Goal: Navigation & Orientation: Find specific page/section

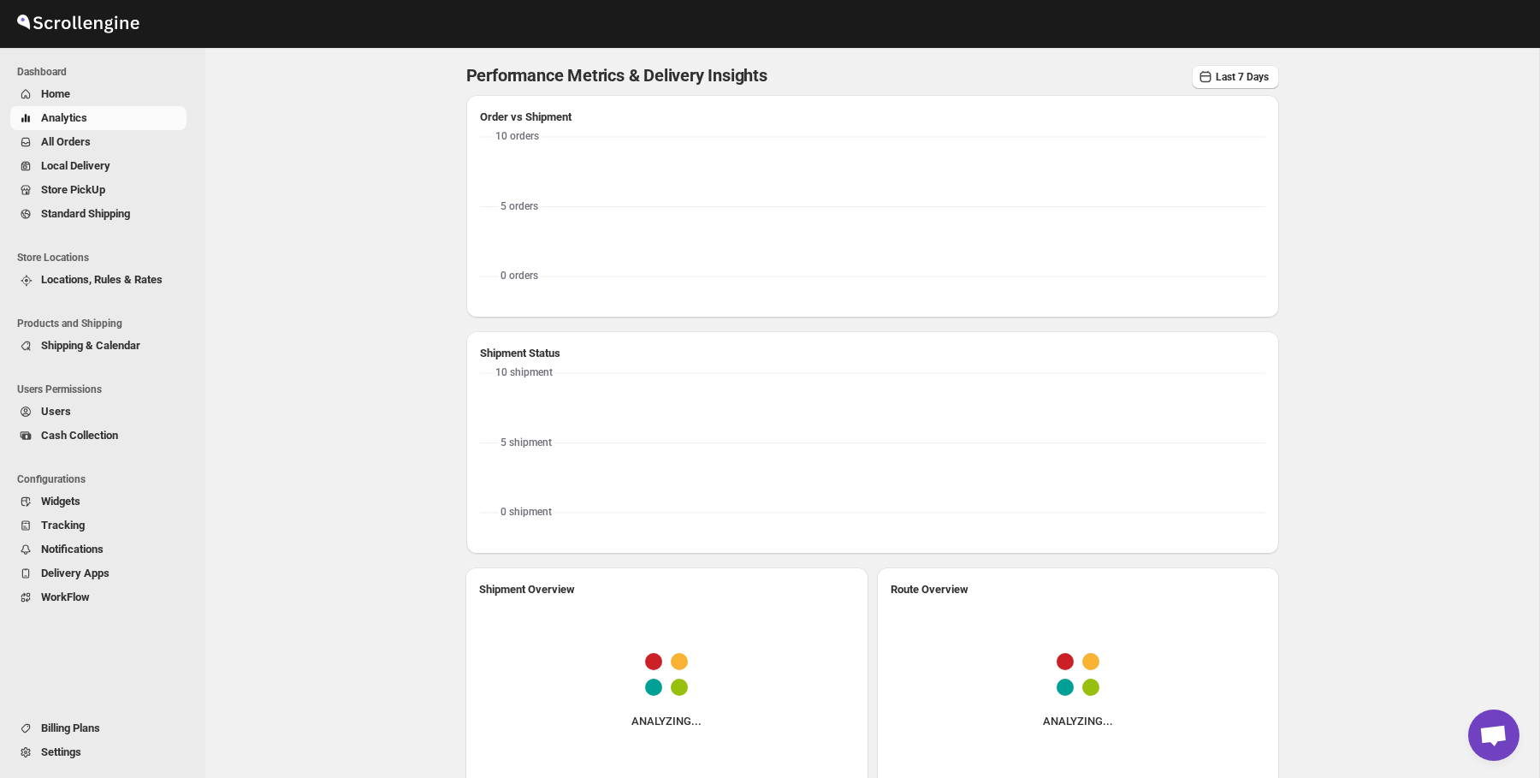
click at [99, 89] on span "Home" at bounding box center [112, 94] width 142 height 17
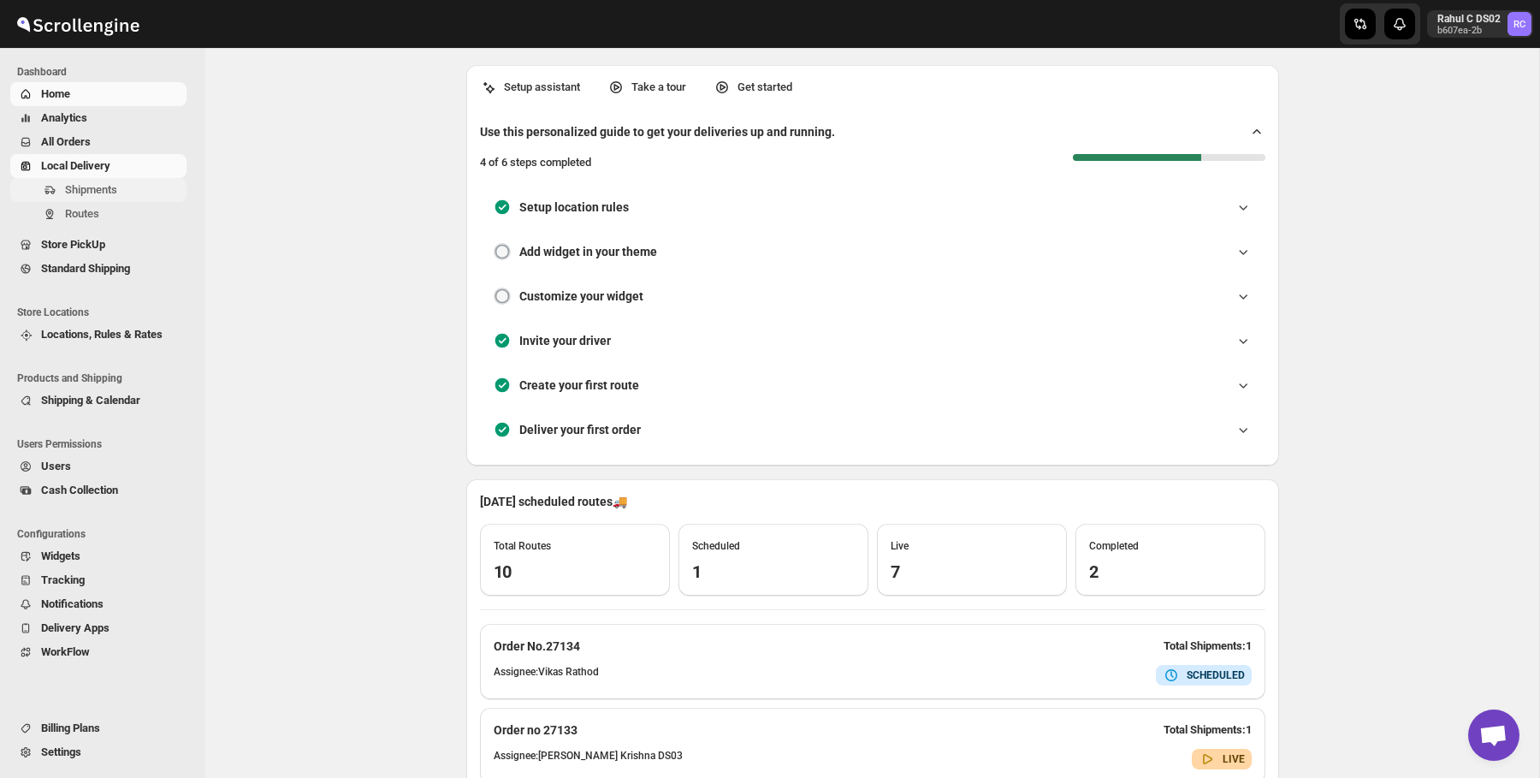
click at [103, 189] on span "Shipments" at bounding box center [91, 189] width 52 height 13
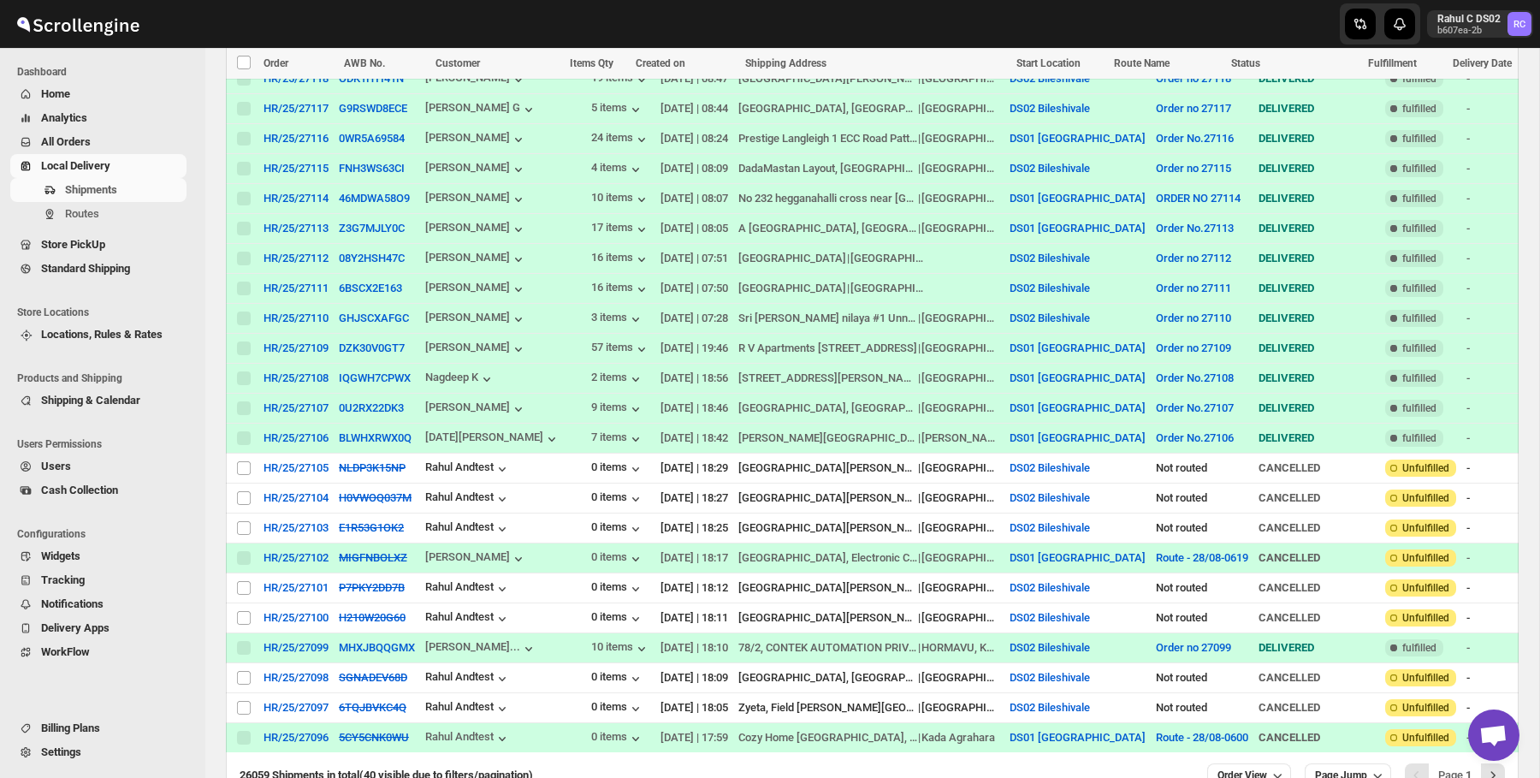
scroll to position [951, 0]
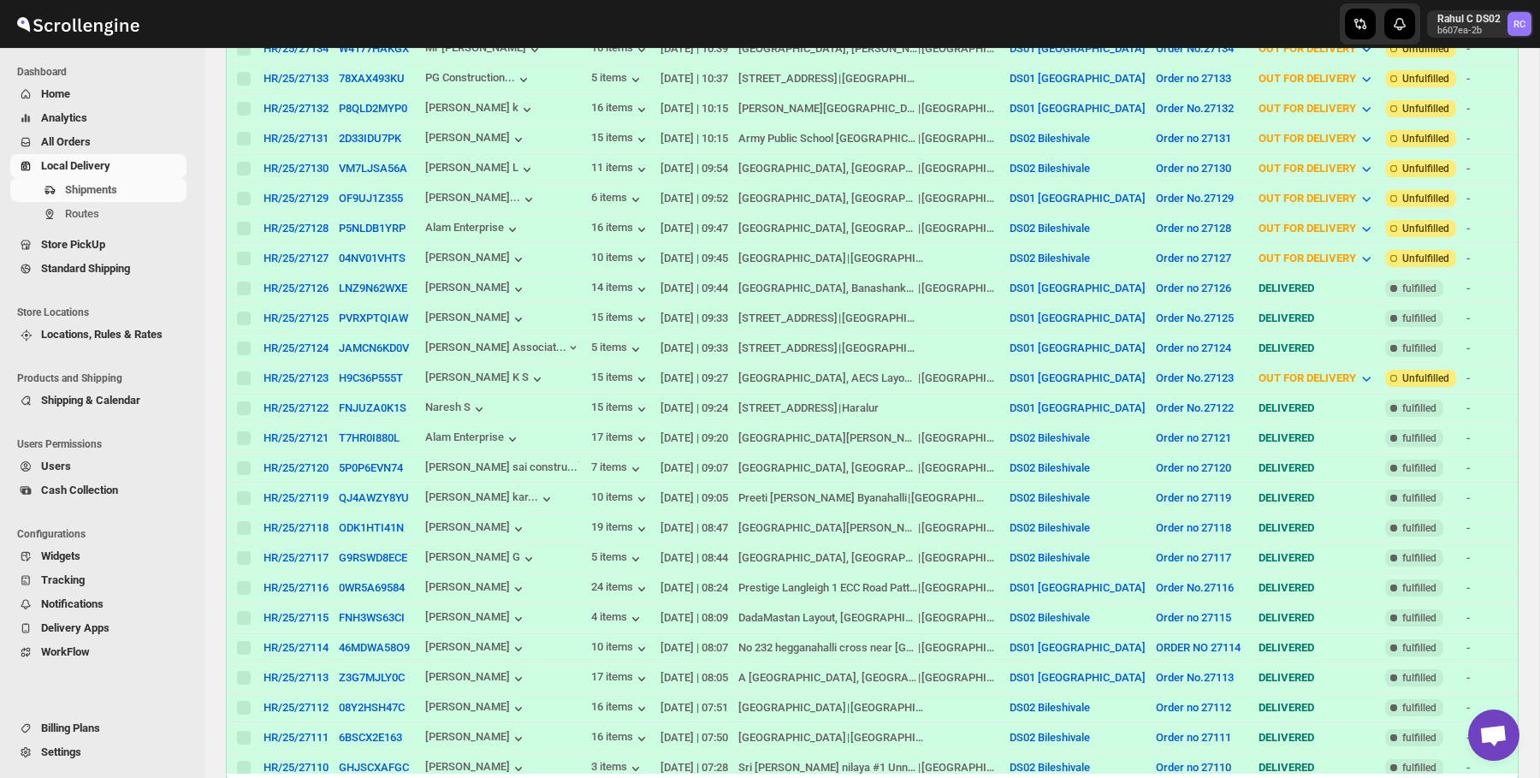
scroll to position [0, 0]
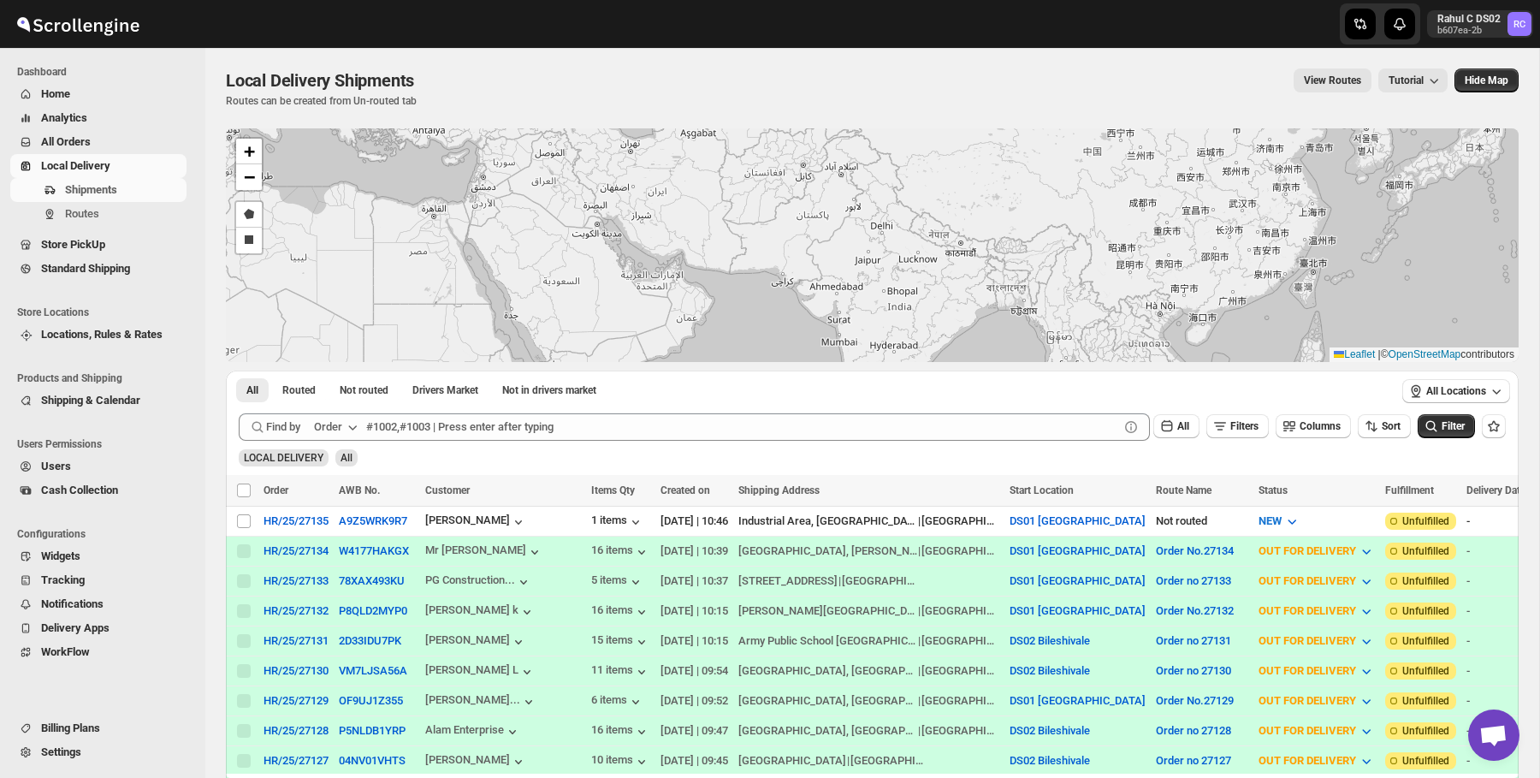
click at [274, 54] on div "Local Delivery Shipments. This page is ready Local Delivery Shipments Routes ca…" at bounding box center [872, 88] width 1293 height 80
drag, startPoint x: 274, startPoint y: 54, endPoint x: 216, endPoint y: 64, distance: 59.1
click at [252, 55] on div "Local Delivery Shipments. This page is ready Local Delivery Shipments Routes ca…" at bounding box center [872, 88] width 1293 height 80
click at [190, 65] on span "Dashboard" at bounding box center [105, 72] width 176 height 14
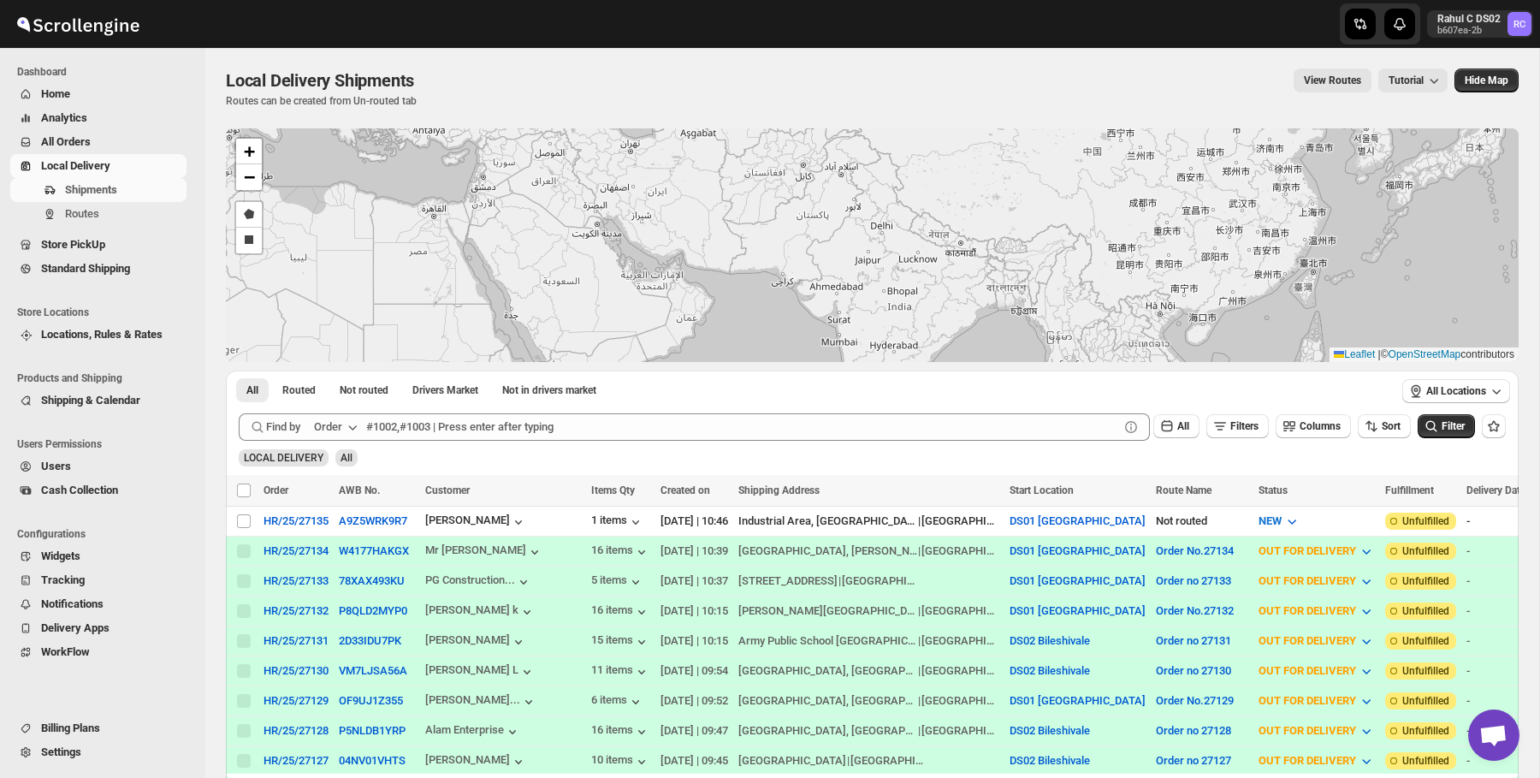
click at [172, 86] on span "Home" at bounding box center [112, 94] width 142 height 17
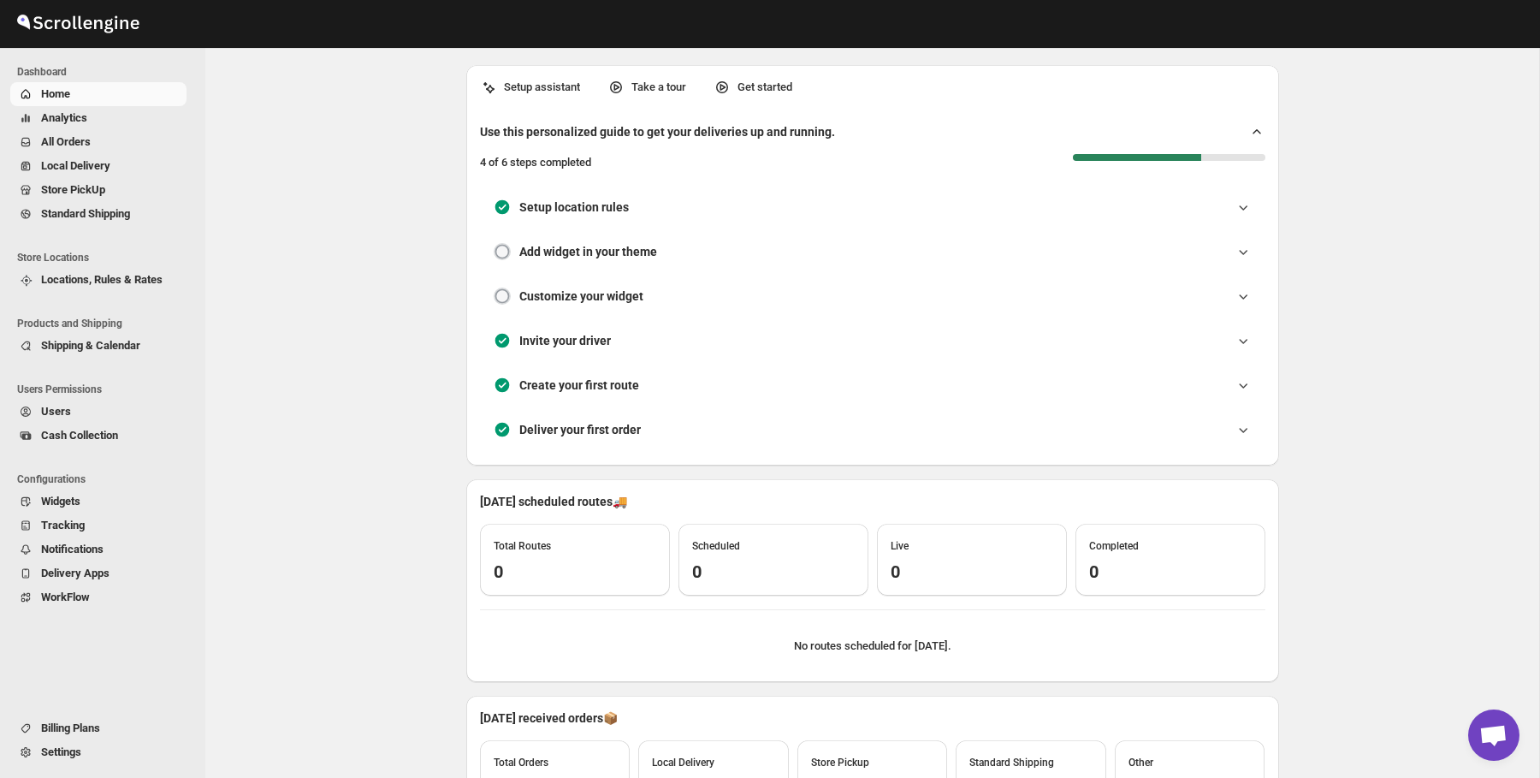
click at [275, 145] on div "Setup assistant Take a tour Get started Use this personalized guide to get your…" at bounding box center [872, 519] width 1334 height 943
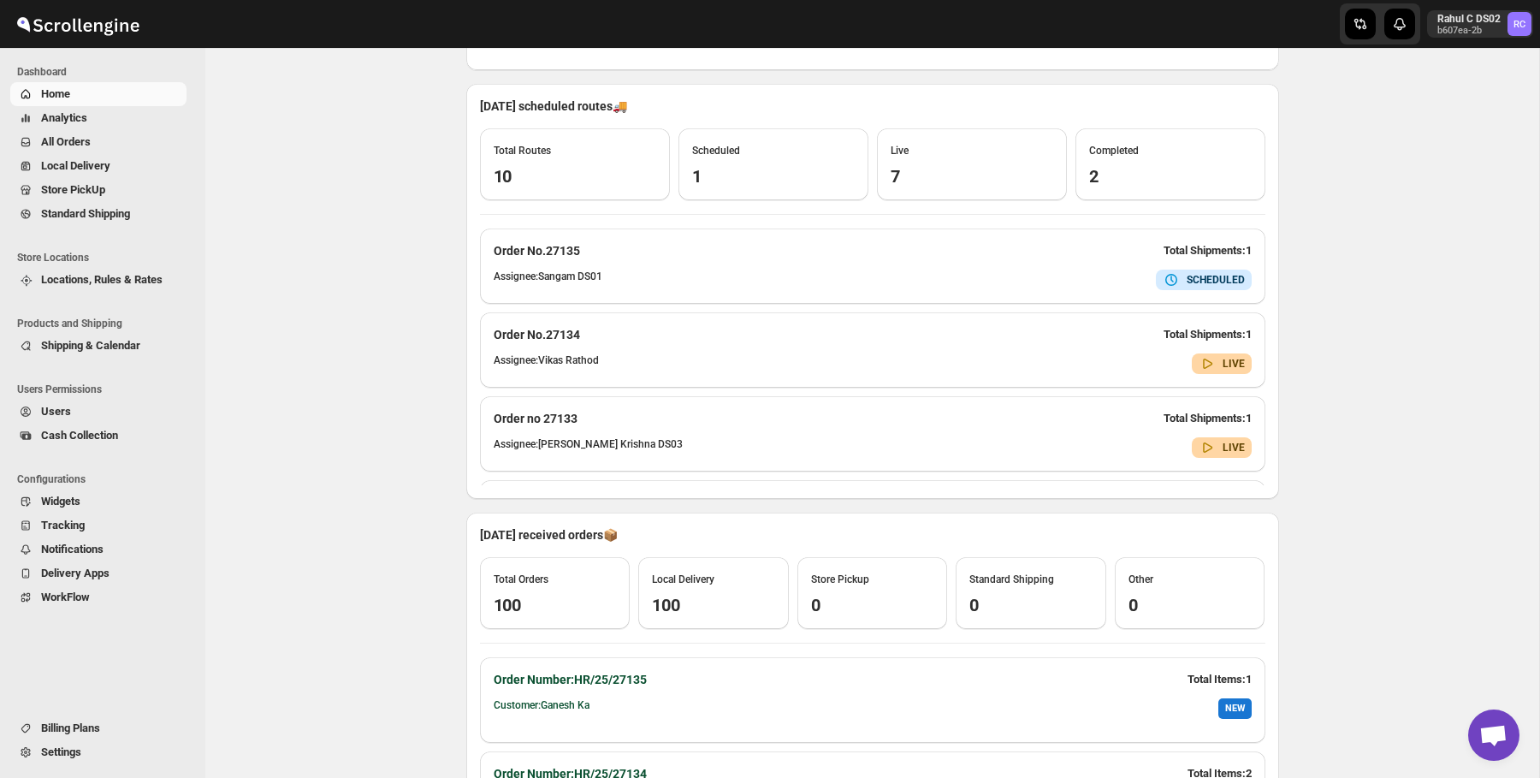
scroll to position [418, 0]
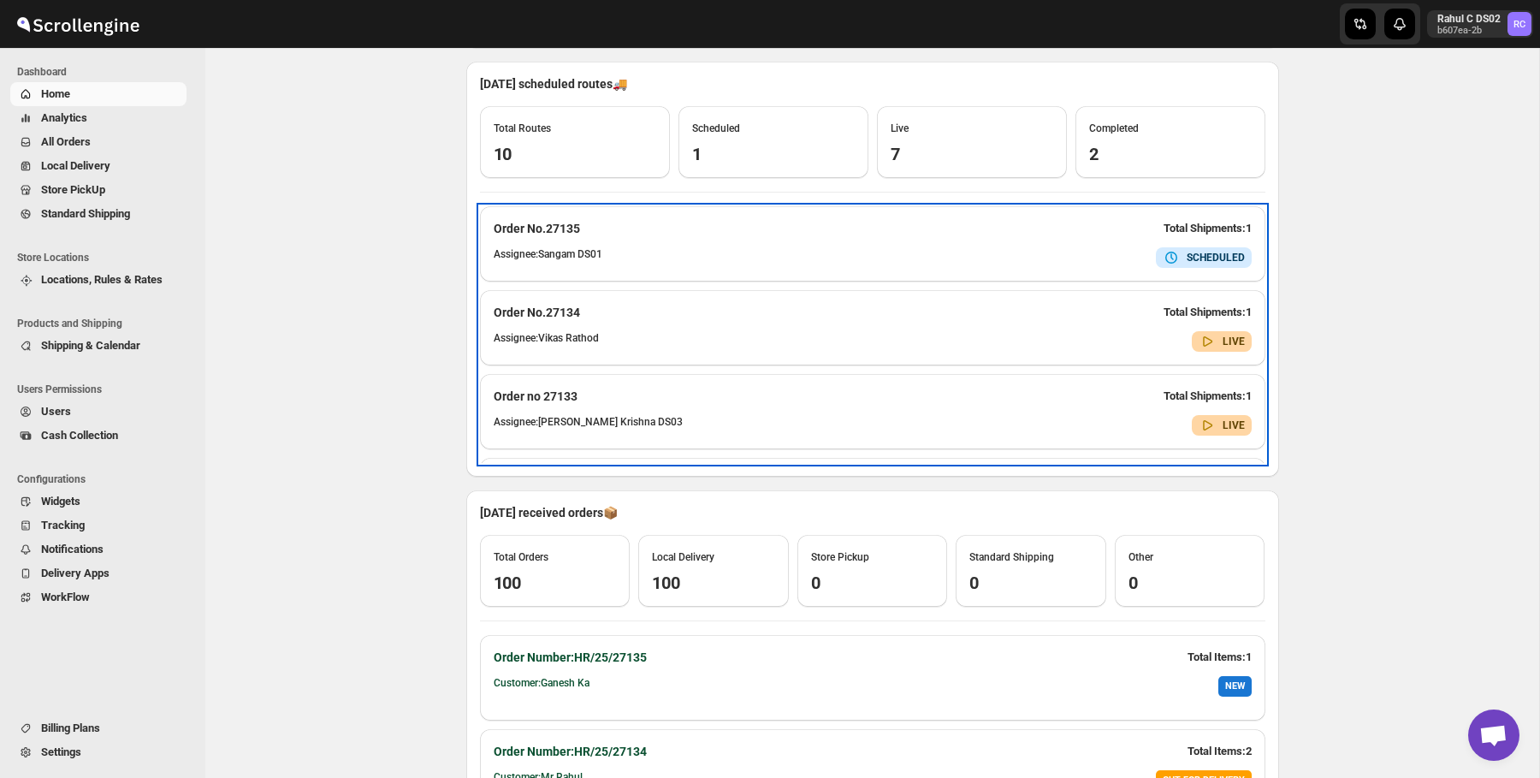
drag, startPoint x: 567, startPoint y: 381, endPoint x: 439, endPoint y: 397, distance: 129.4
click at [439, 397] on div "Setup assistant Take a tour Get started Use this personalized guide to get your…" at bounding box center [872, 314] width 1334 height 1368
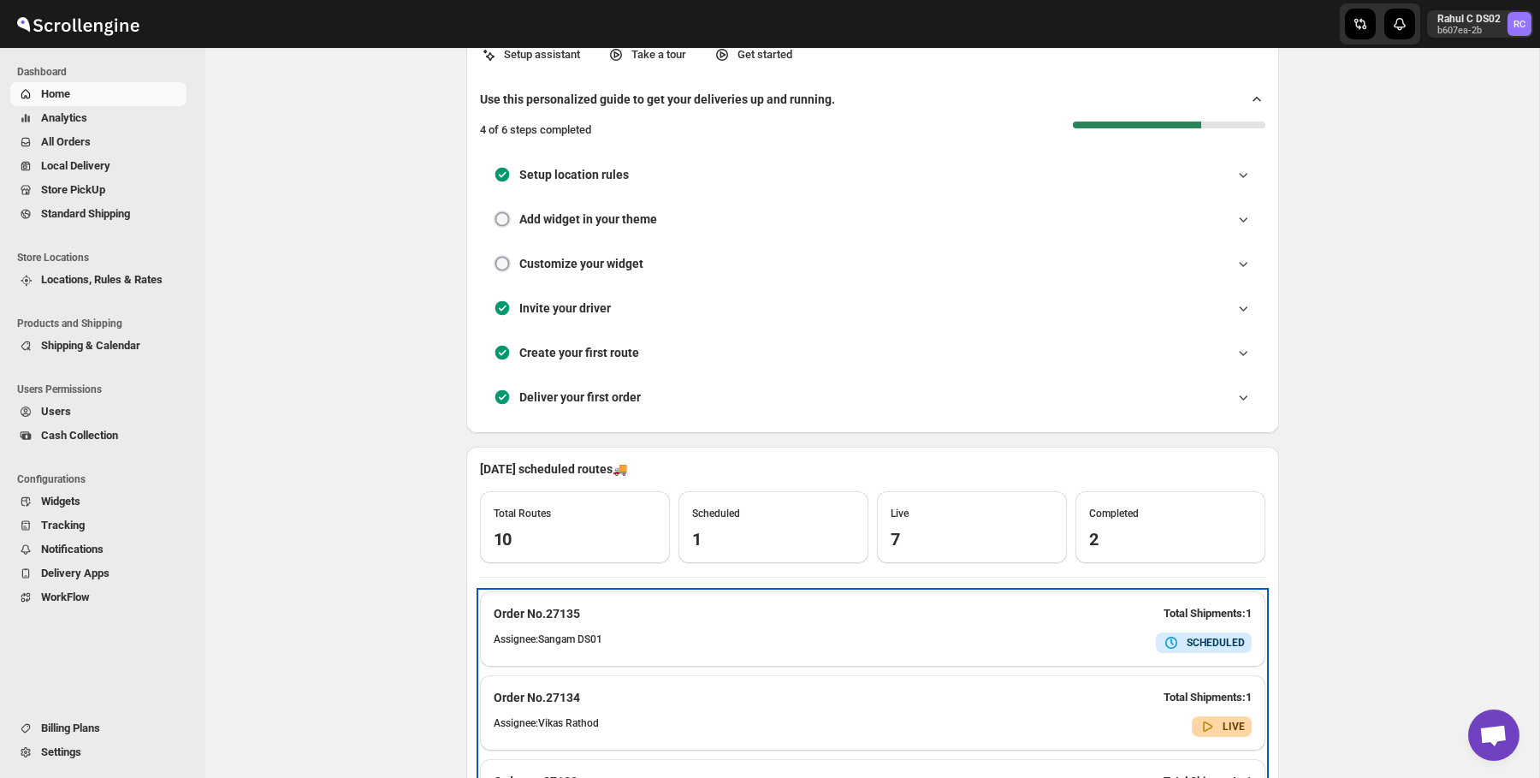
scroll to position [0, 0]
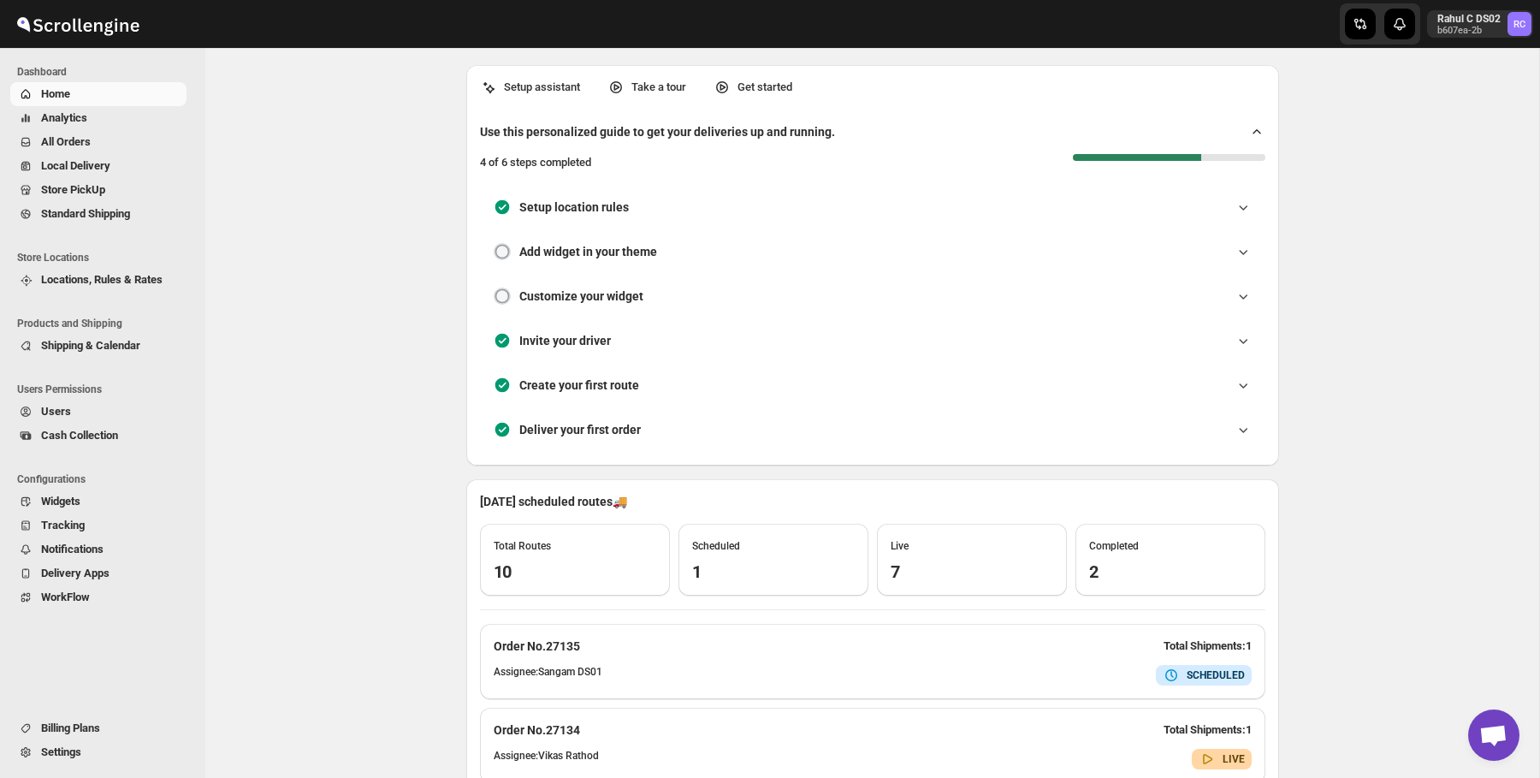
click at [55, 80] on li "Dashboard" at bounding box center [98, 72] width 197 height 21
click at [110, 116] on span "Analytics" at bounding box center [112, 118] width 142 height 17
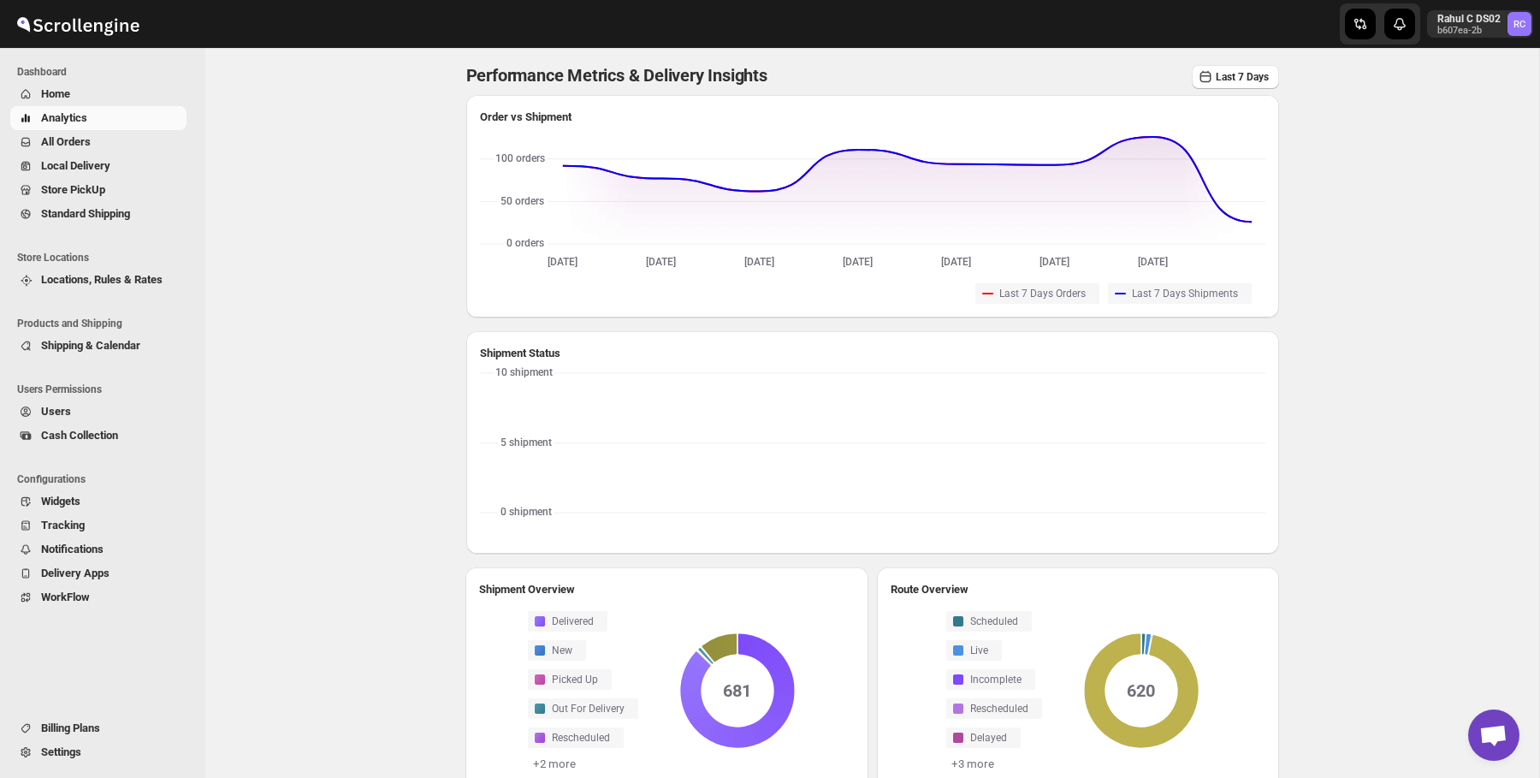
click at [112, 144] on span "All Orders" at bounding box center [112, 142] width 142 height 17
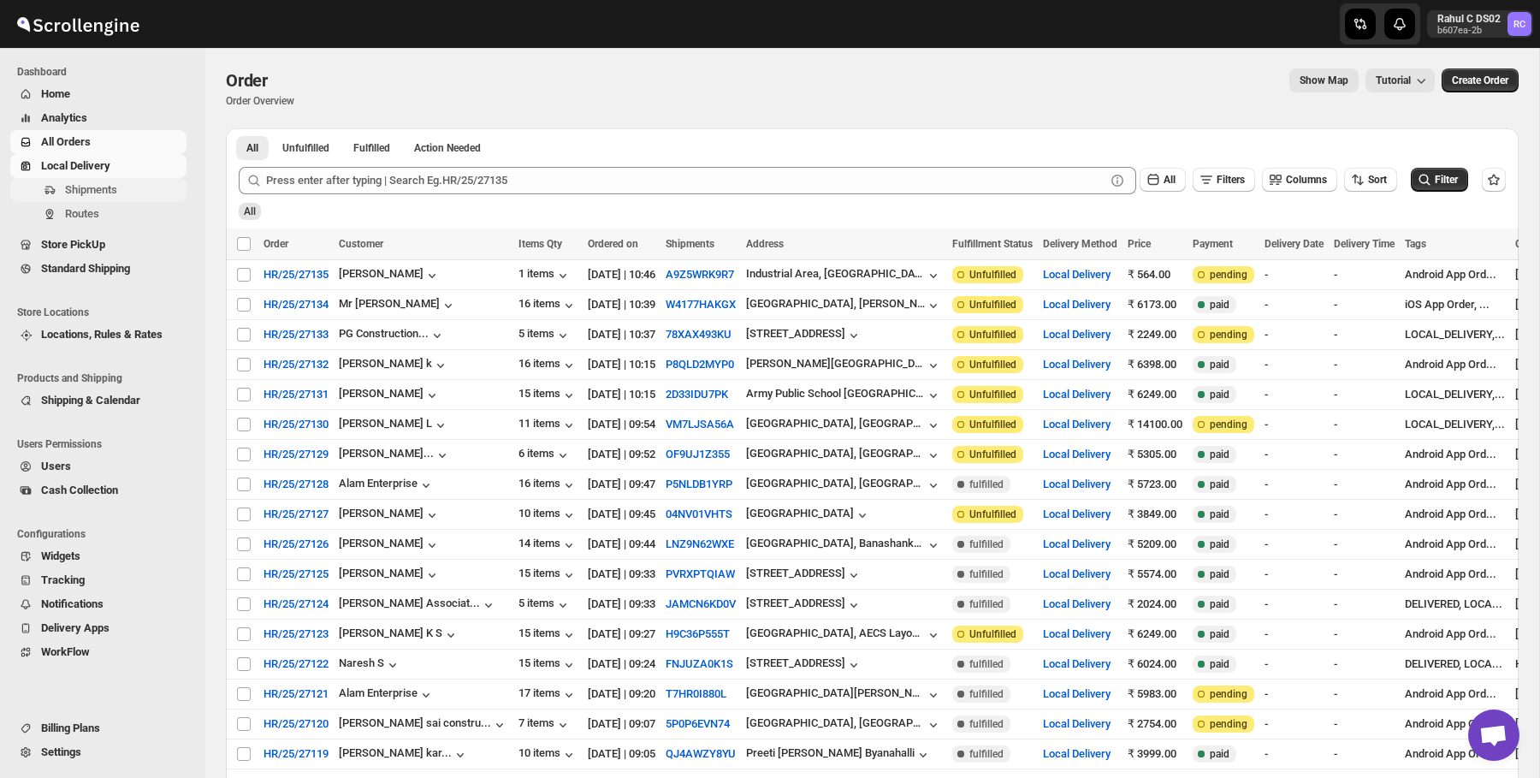
click at [122, 181] on span "Shipments" at bounding box center [124, 189] width 118 height 17
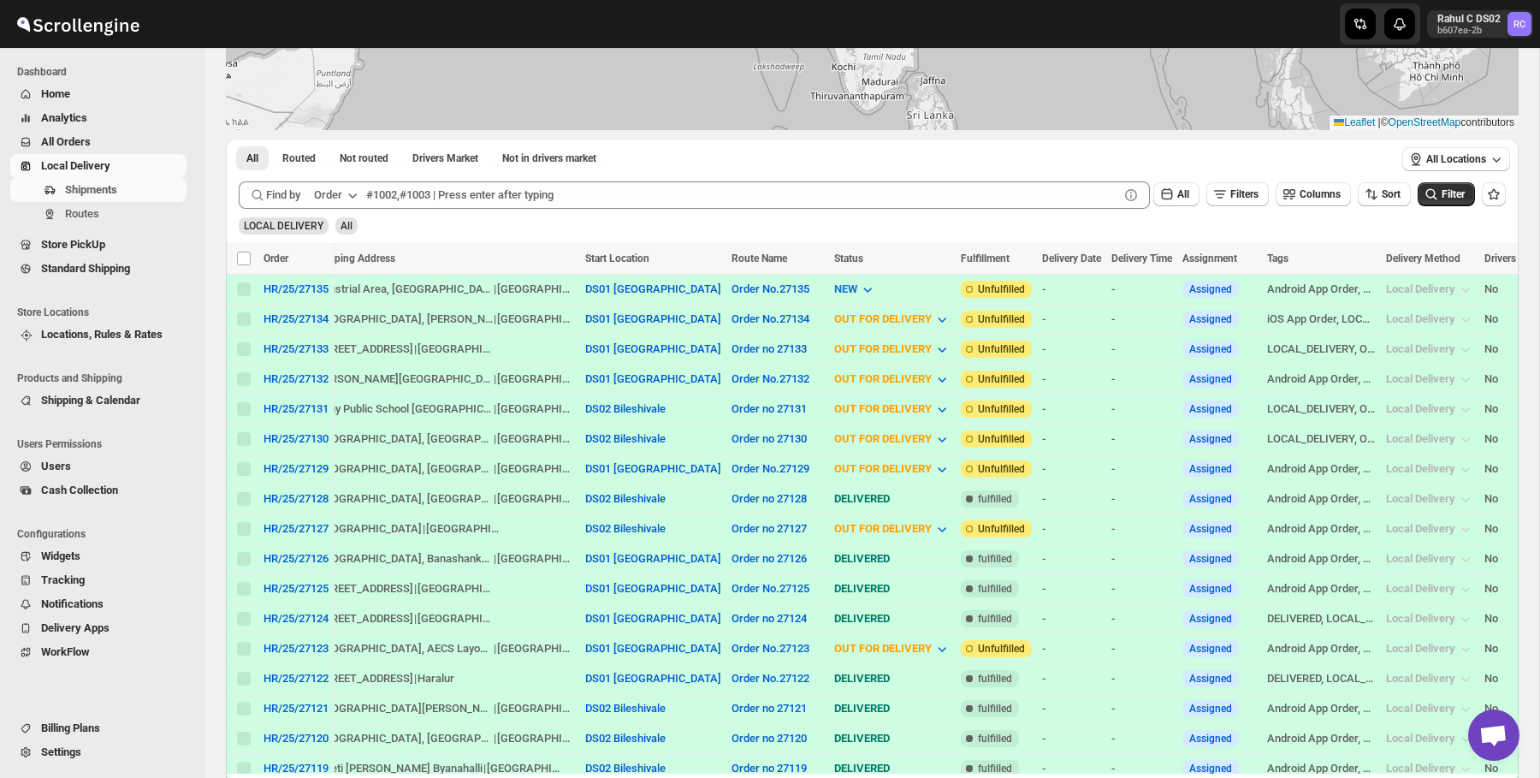
scroll to position [0, 603]
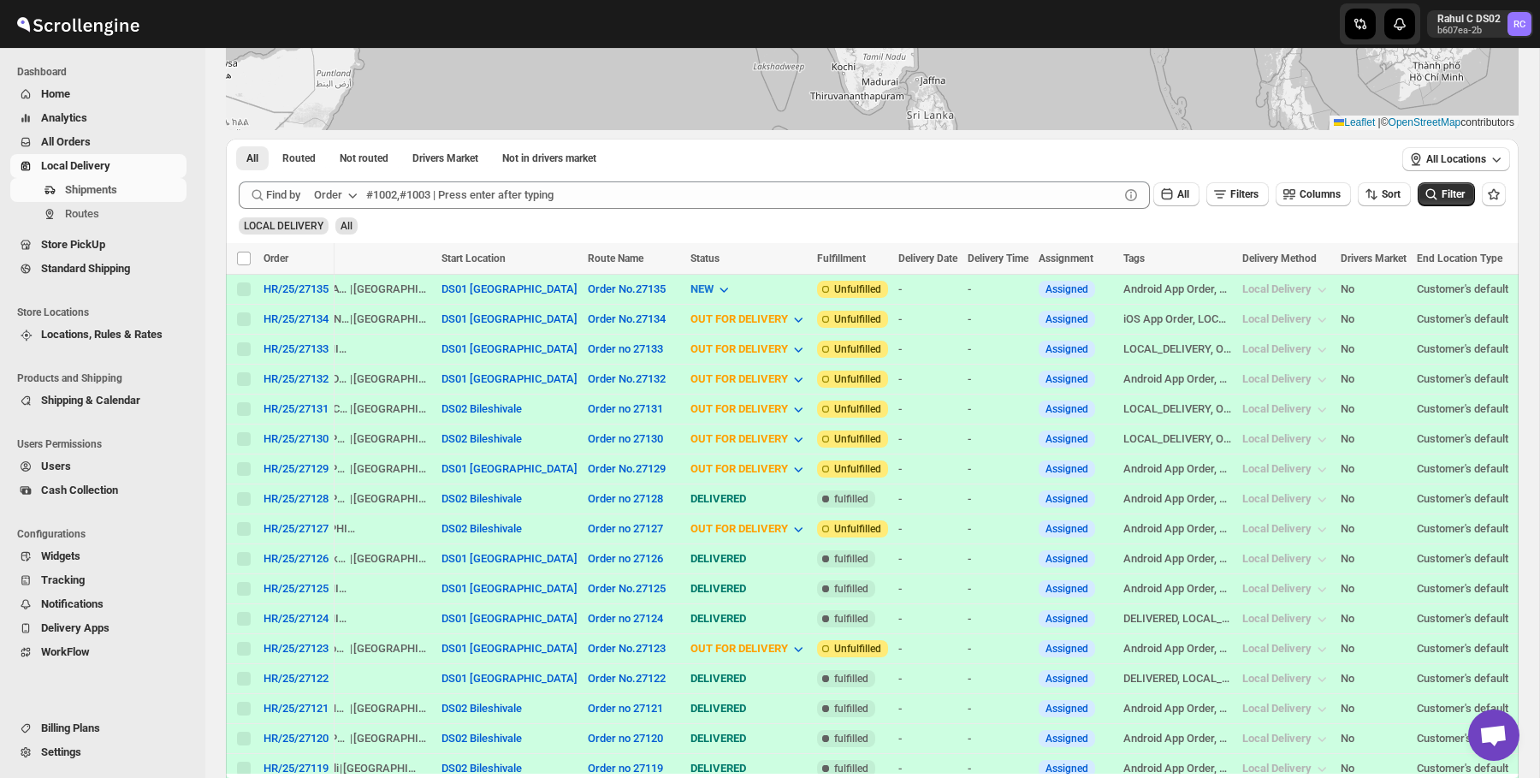
click at [93, 228] on div "Shipments Routes" at bounding box center [98, 205] width 197 height 55
click at [138, 205] on span "Routes" at bounding box center [124, 213] width 118 height 17
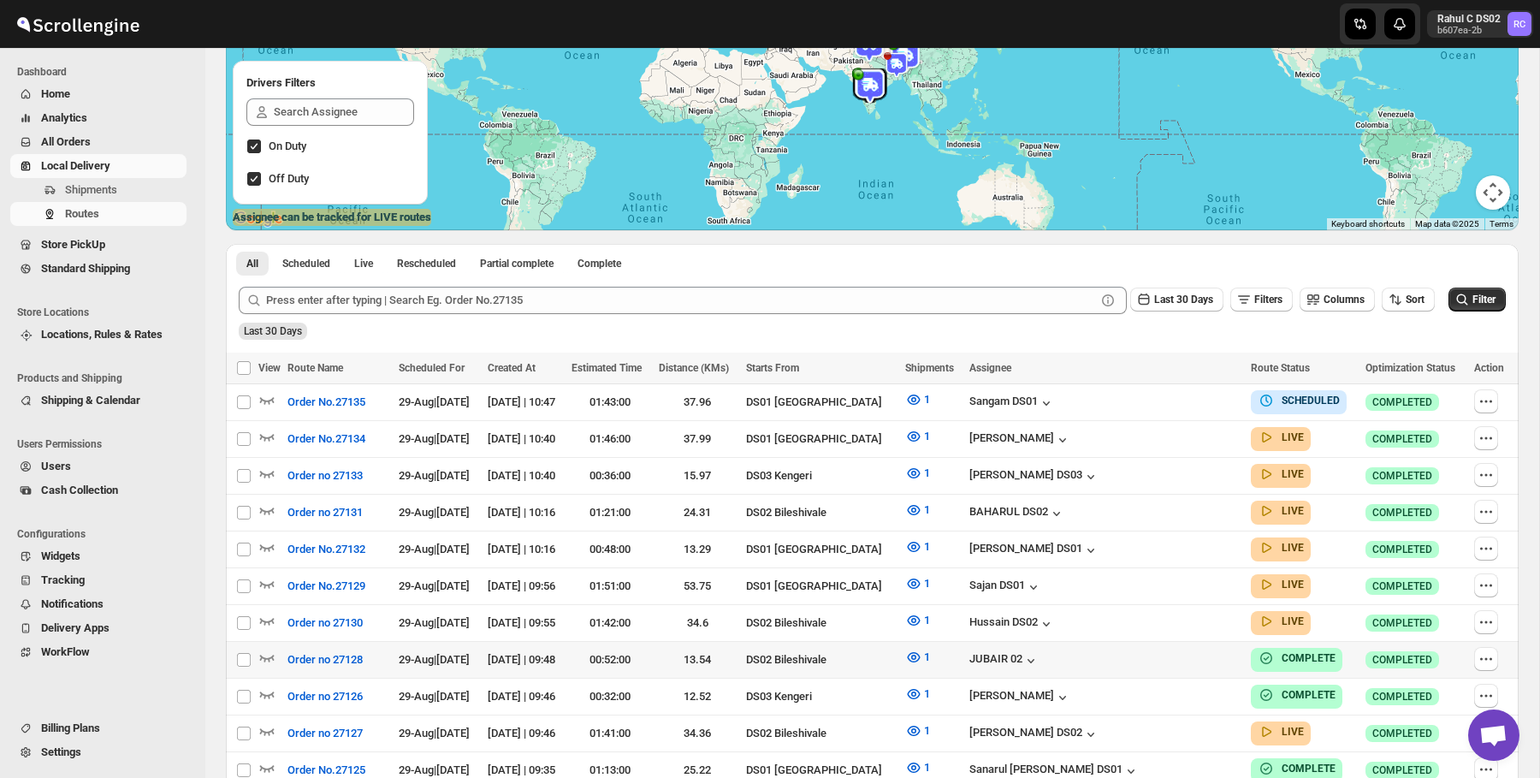
scroll to position [347, 0]
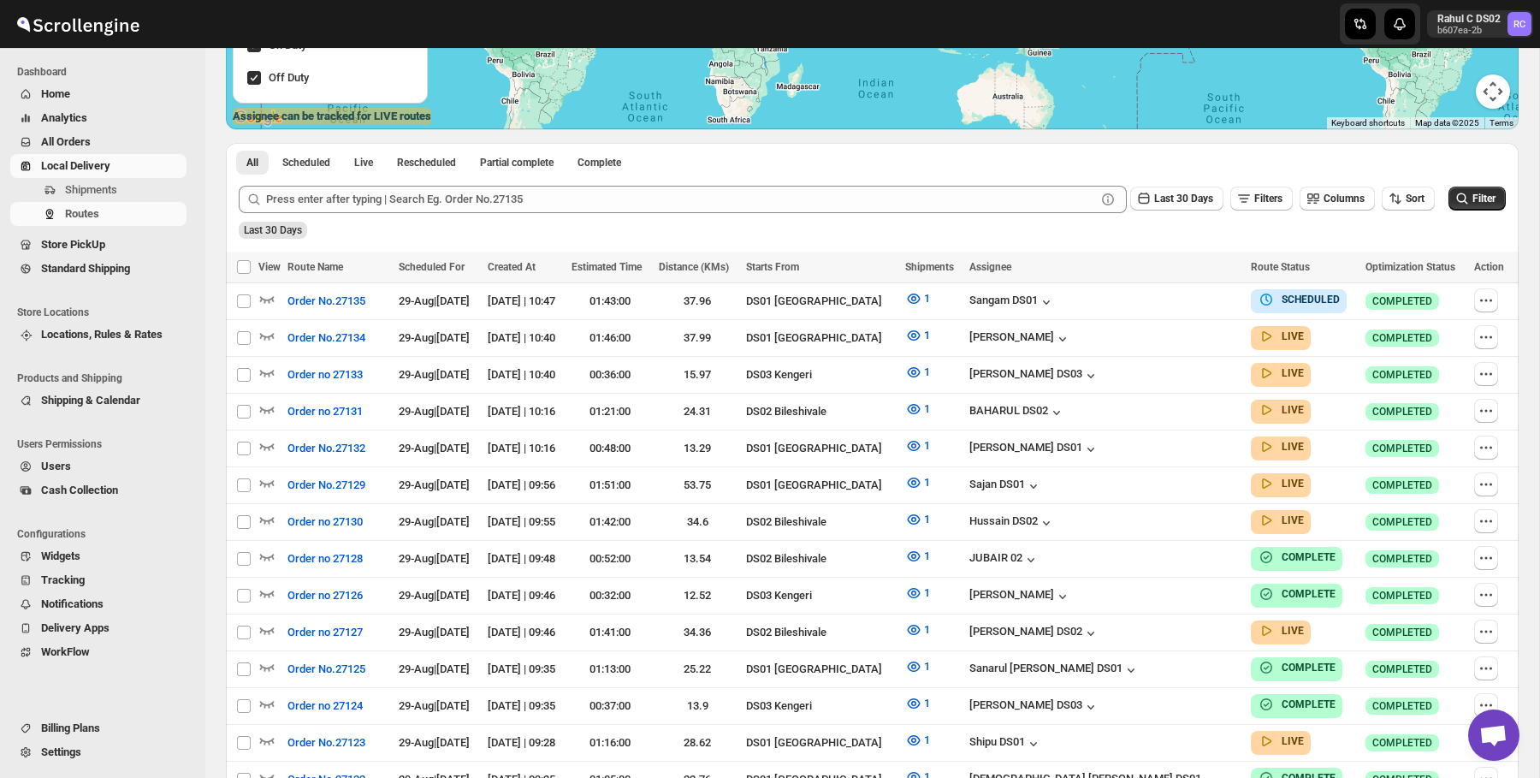
click at [112, 116] on span "Analytics" at bounding box center [112, 118] width 142 height 17
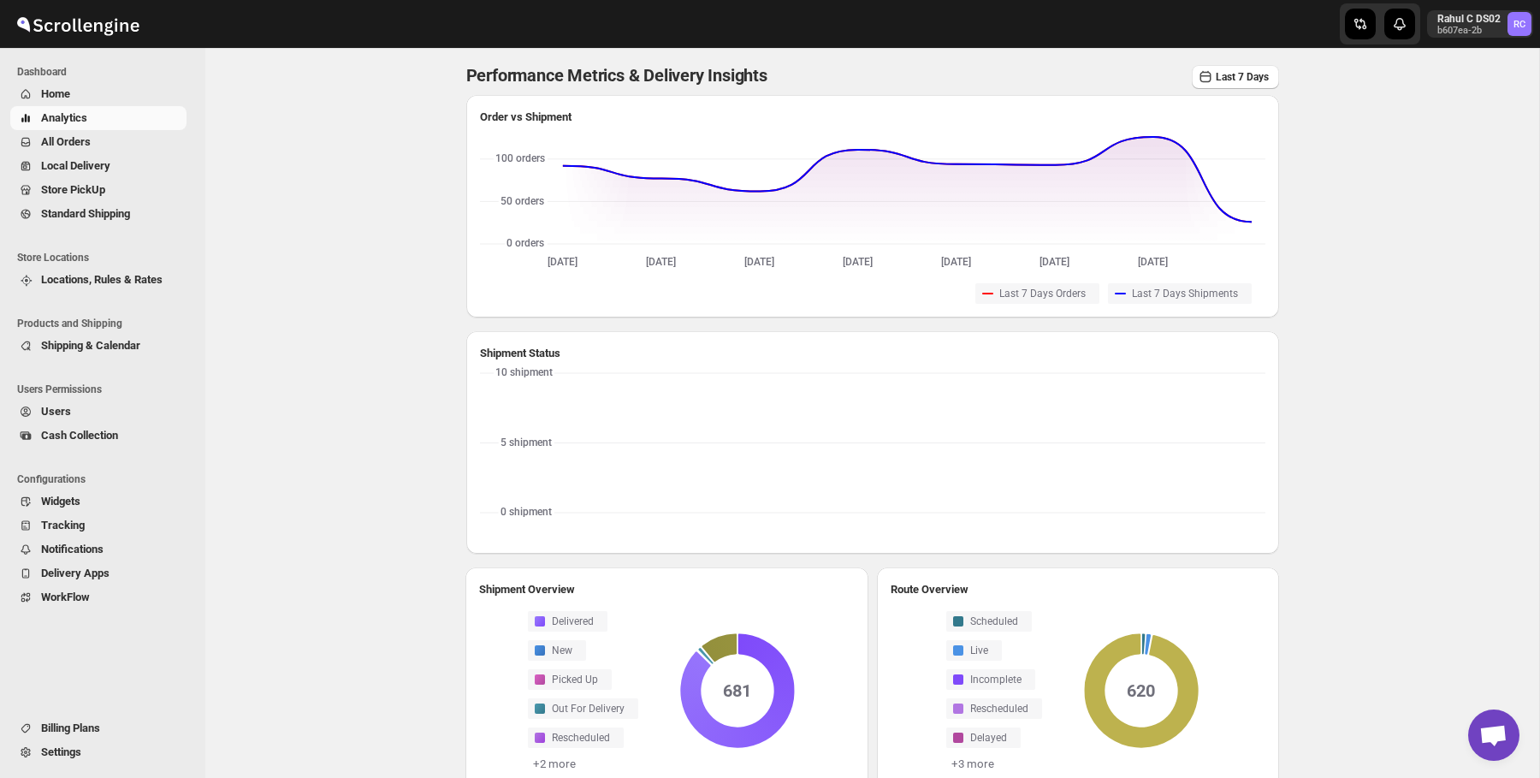
click at [399, 201] on div "Performance Metrics & Delivery Insights Last 7 Days Order vs Shipment [DATE] [D…" at bounding box center [872, 583] width 1067 height 1071
click at [360, 181] on div "Performance Metrics & Delivery Insights Last 7 Days Order vs Shipment [DATE] [D…" at bounding box center [872, 583] width 1067 height 1071
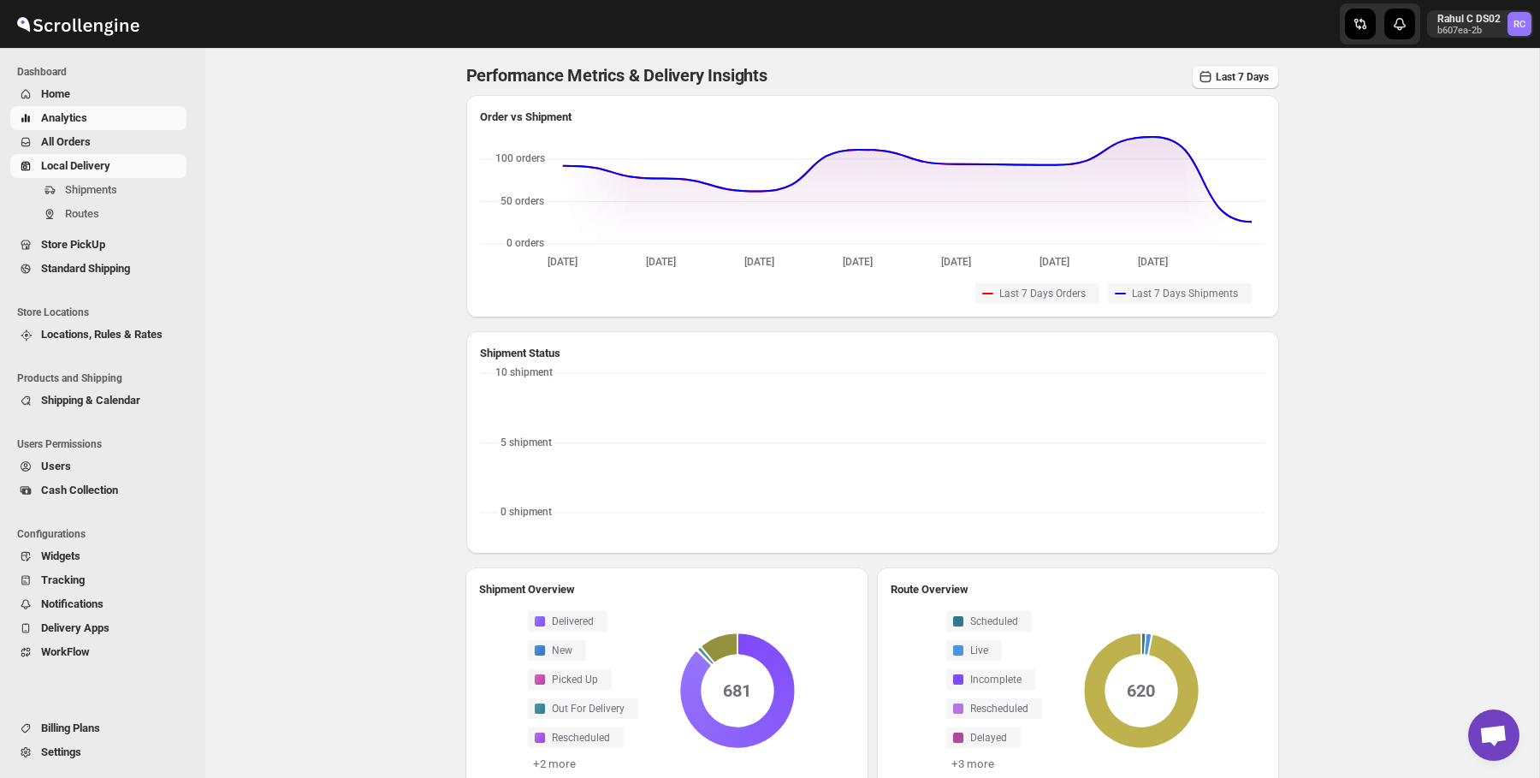
click at [189, 230] on div "Shipments Routes" at bounding box center [98, 205] width 197 height 55
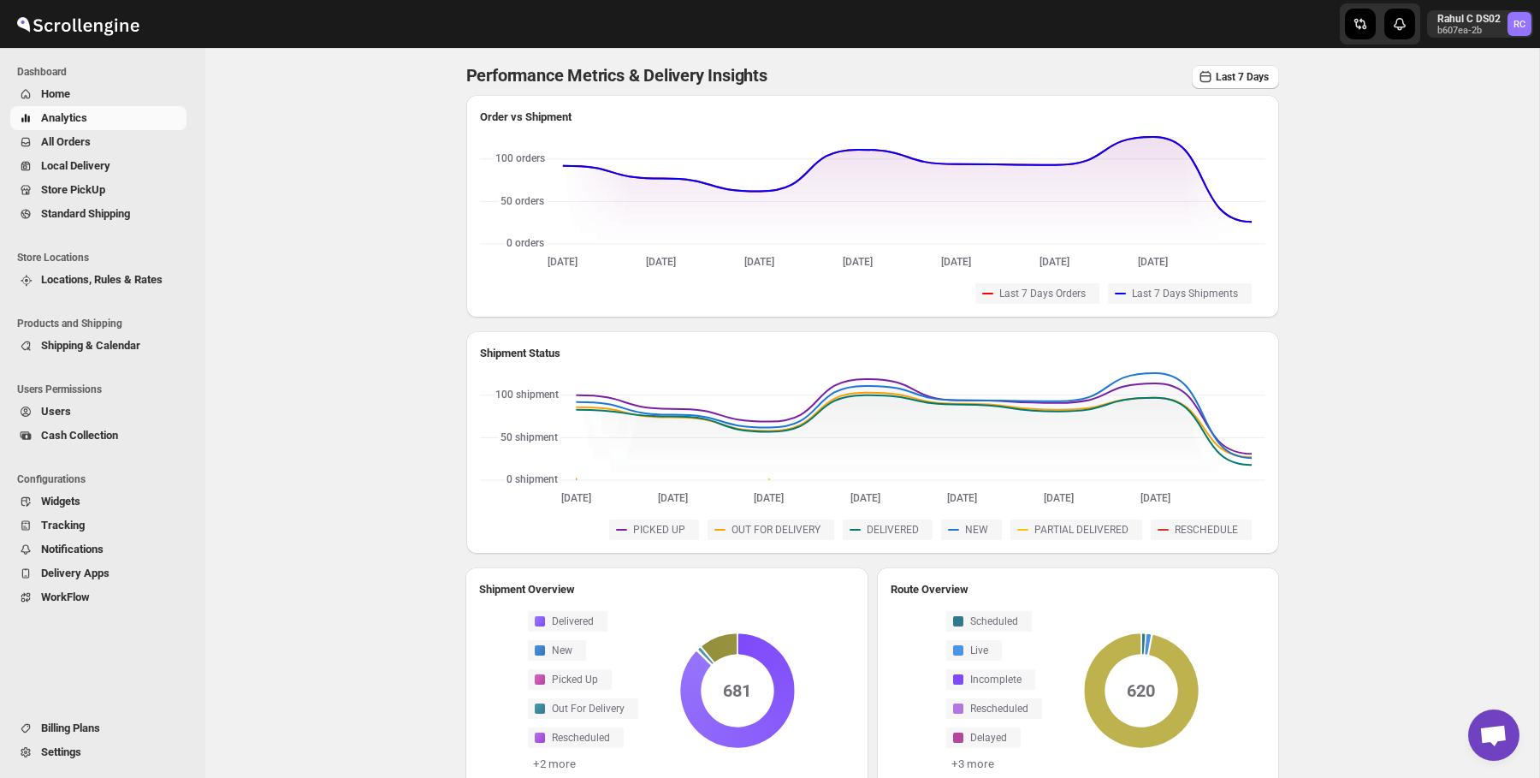
click at [279, 261] on div "Performance Metrics & Delivery Insights Last 7 Days Order vs Shipment [DATE] [D…" at bounding box center [872, 583] width 1334 height 1071
click at [145, 143] on span "All Orders" at bounding box center [112, 142] width 142 height 17
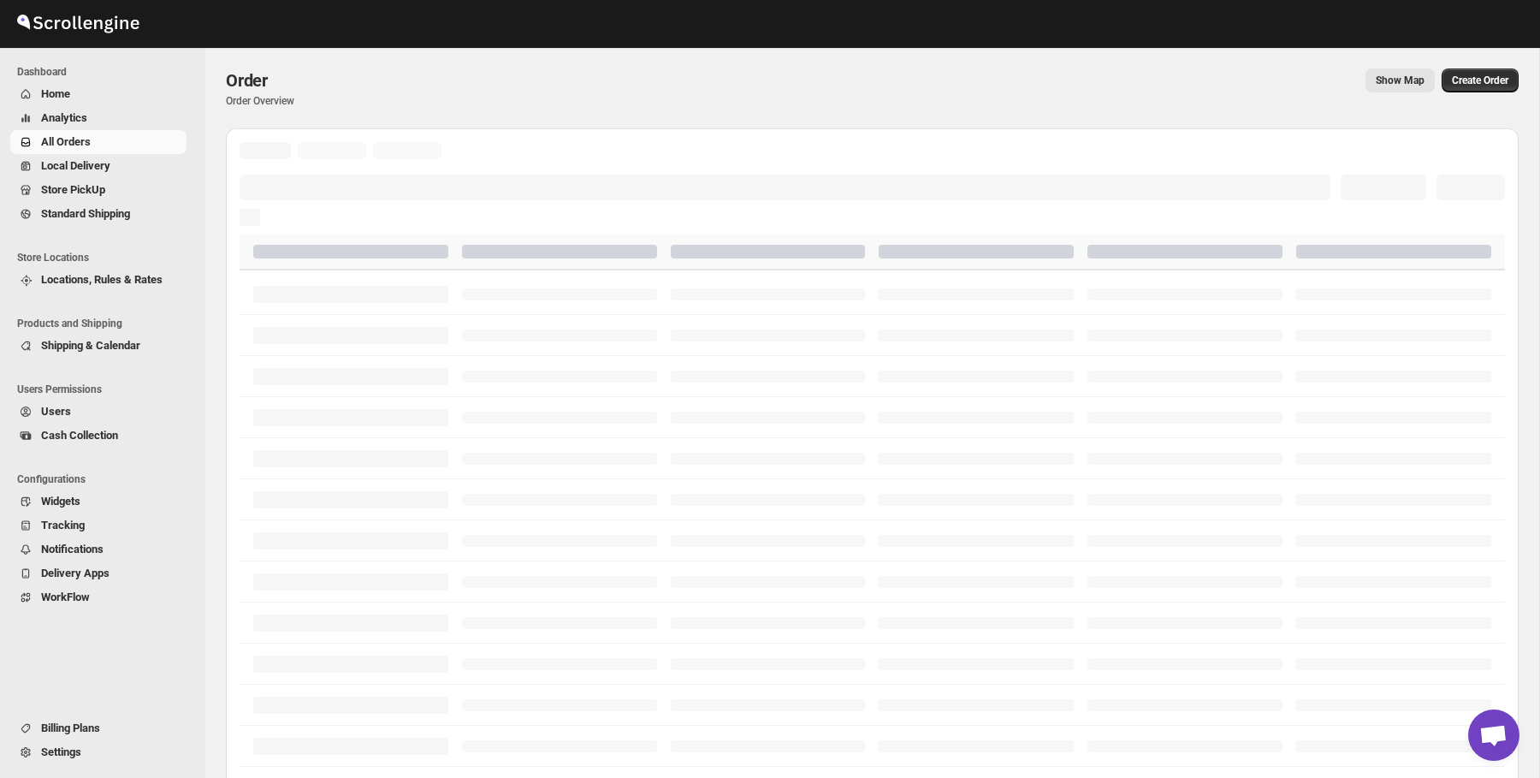
click at [164, 119] on span "Analytics" at bounding box center [112, 118] width 142 height 17
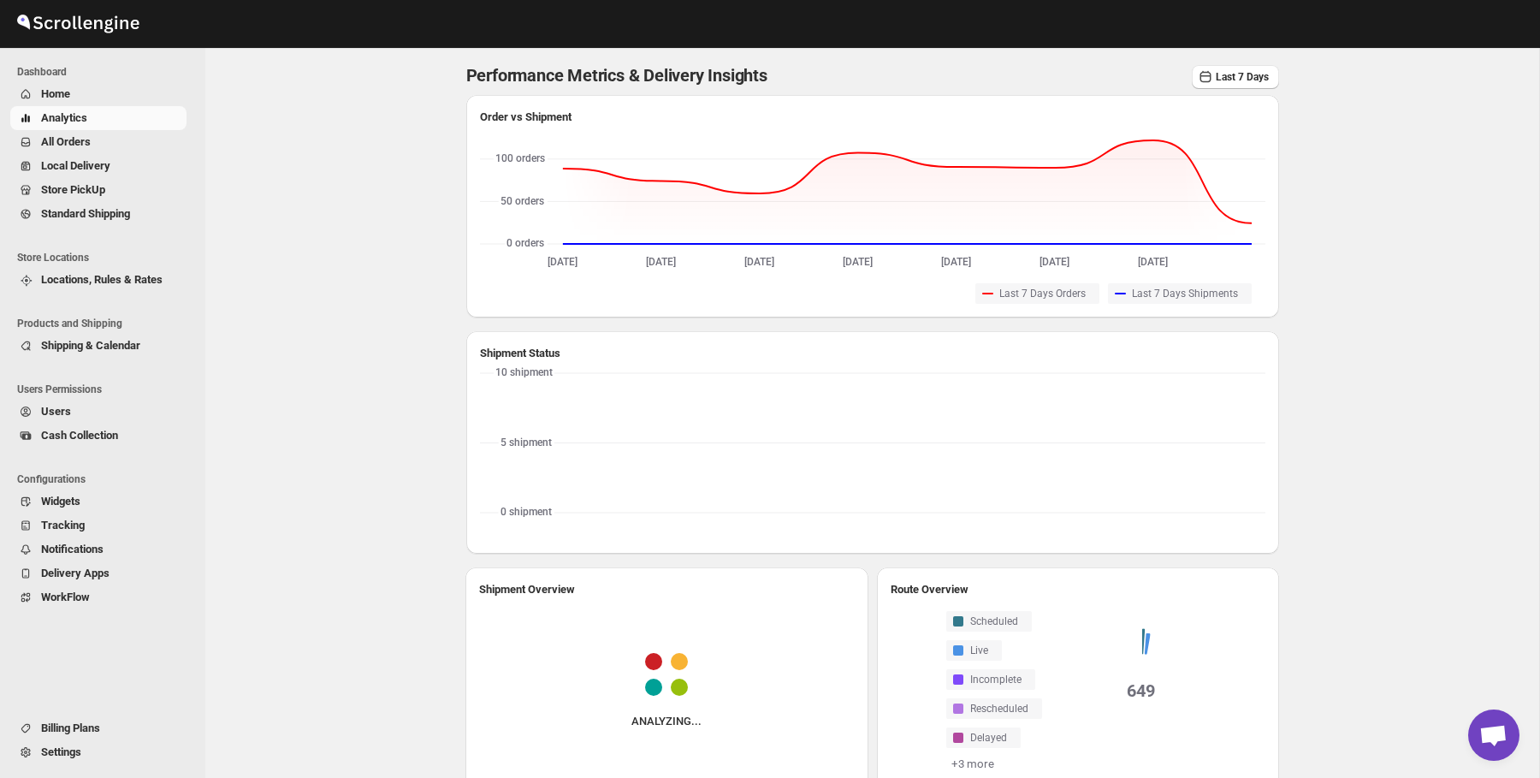
click at [279, 223] on div "Performance Metrics & Delivery Insights Last 7 Days Order vs Shipment [DATE] [D…" at bounding box center [872, 587] width 1334 height 1078
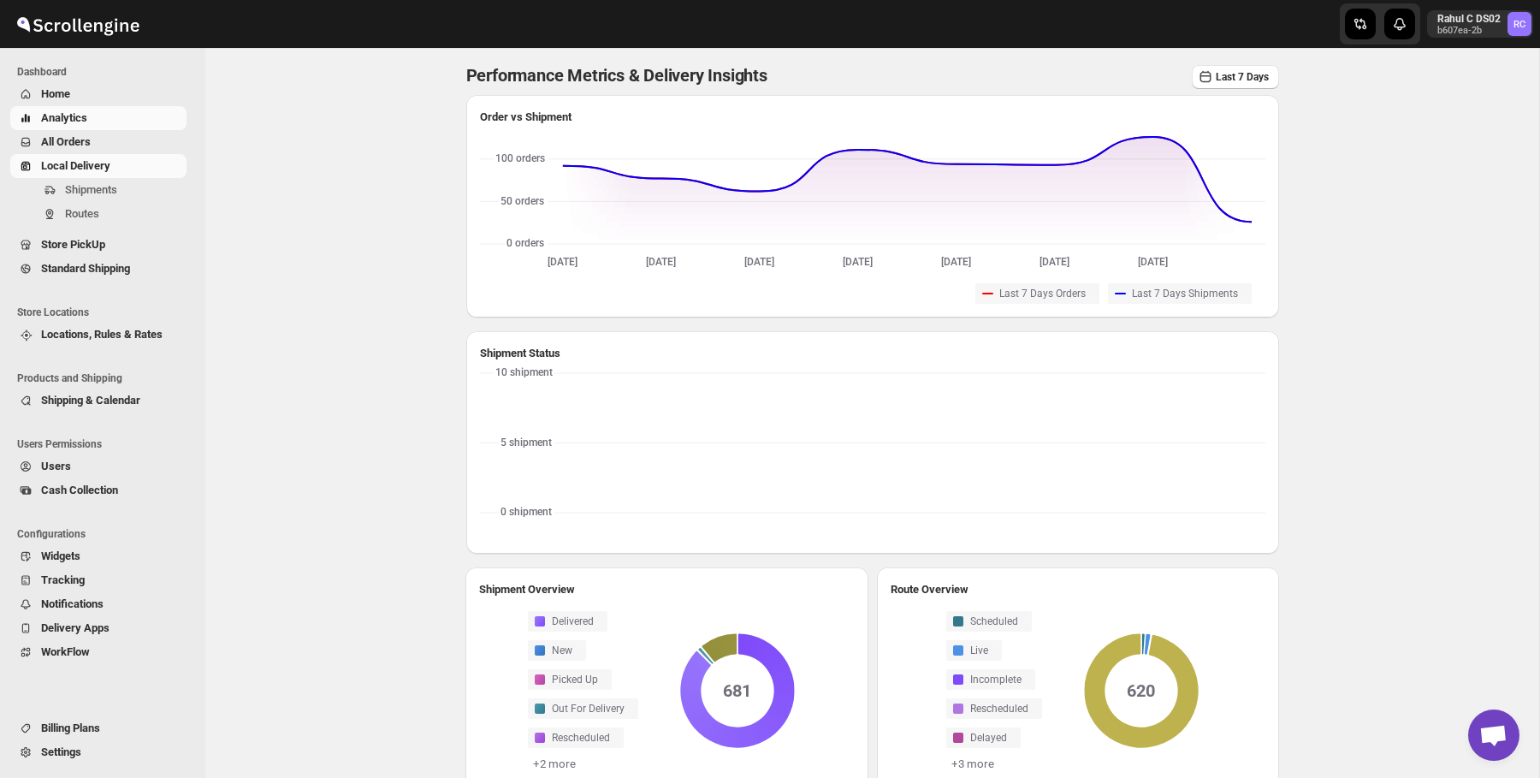
click at [197, 189] on div "Shipments" at bounding box center [98, 190] width 197 height 24
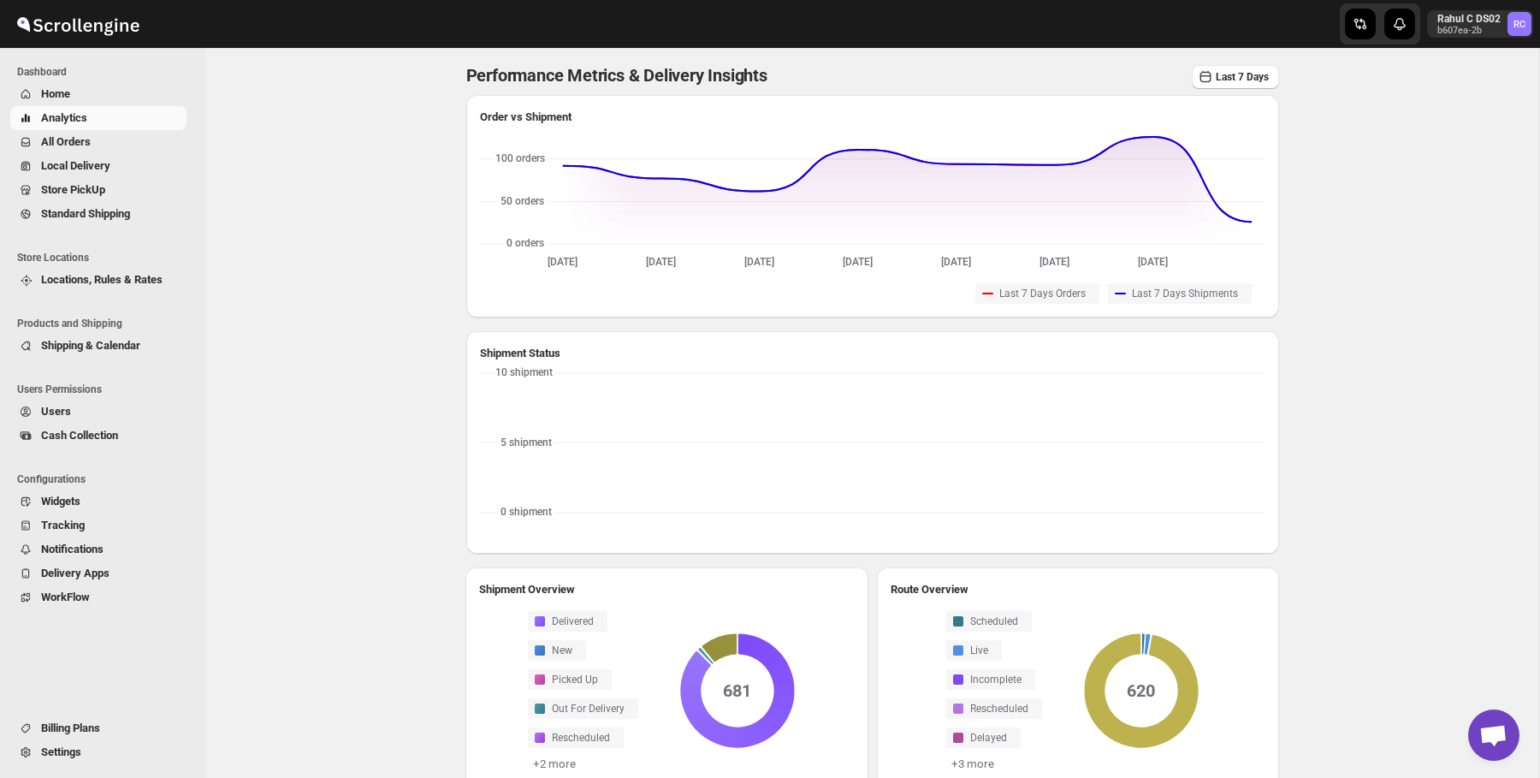
click at [264, 182] on div "Performance Metrics & Delivery Insights Last 7 Days Order vs Shipment [DATE] [D…" at bounding box center [872, 583] width 1334 height 1071
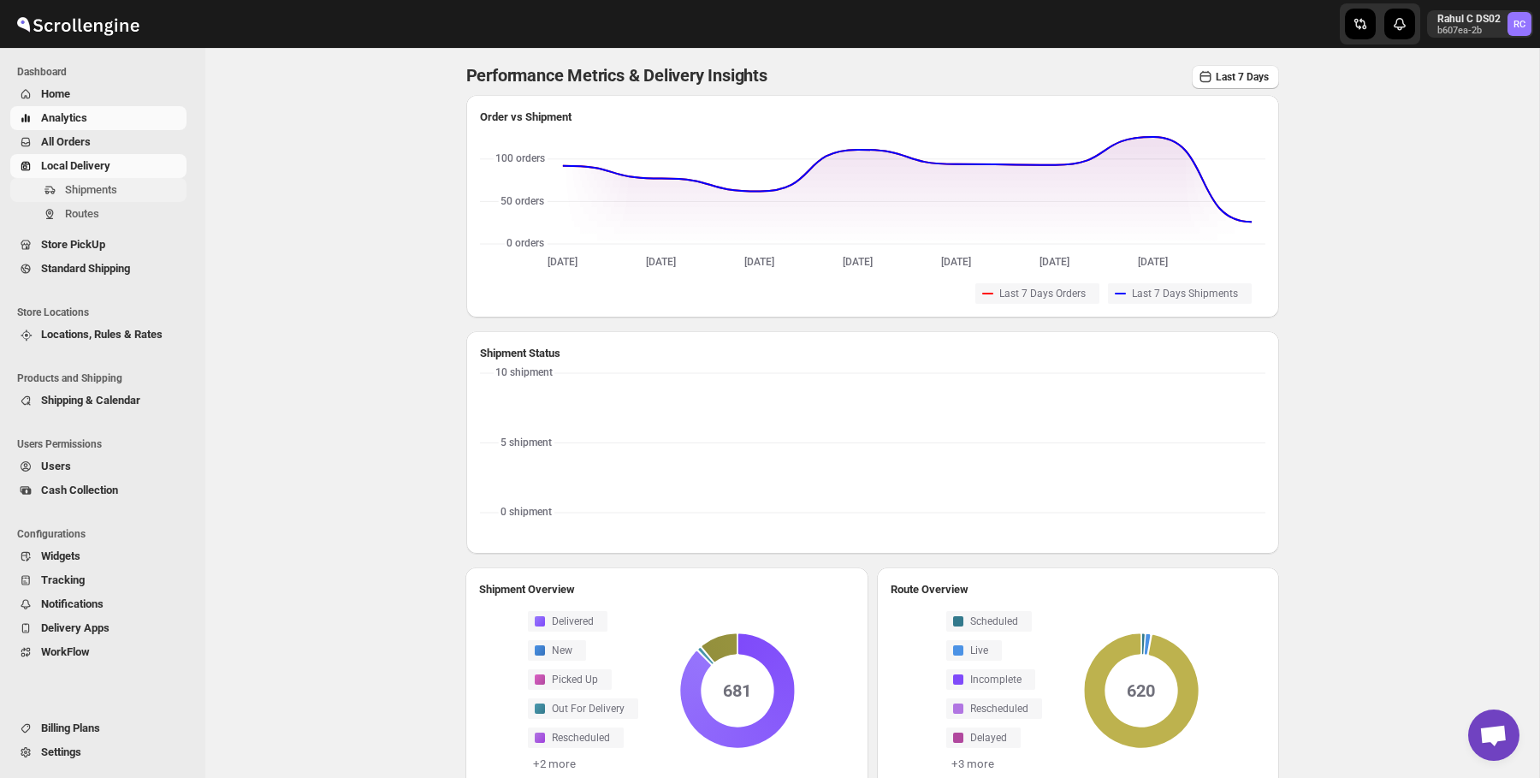
click at [161, 187] on span "Shipments" at bounding box center [124, 189] width 118 height 17
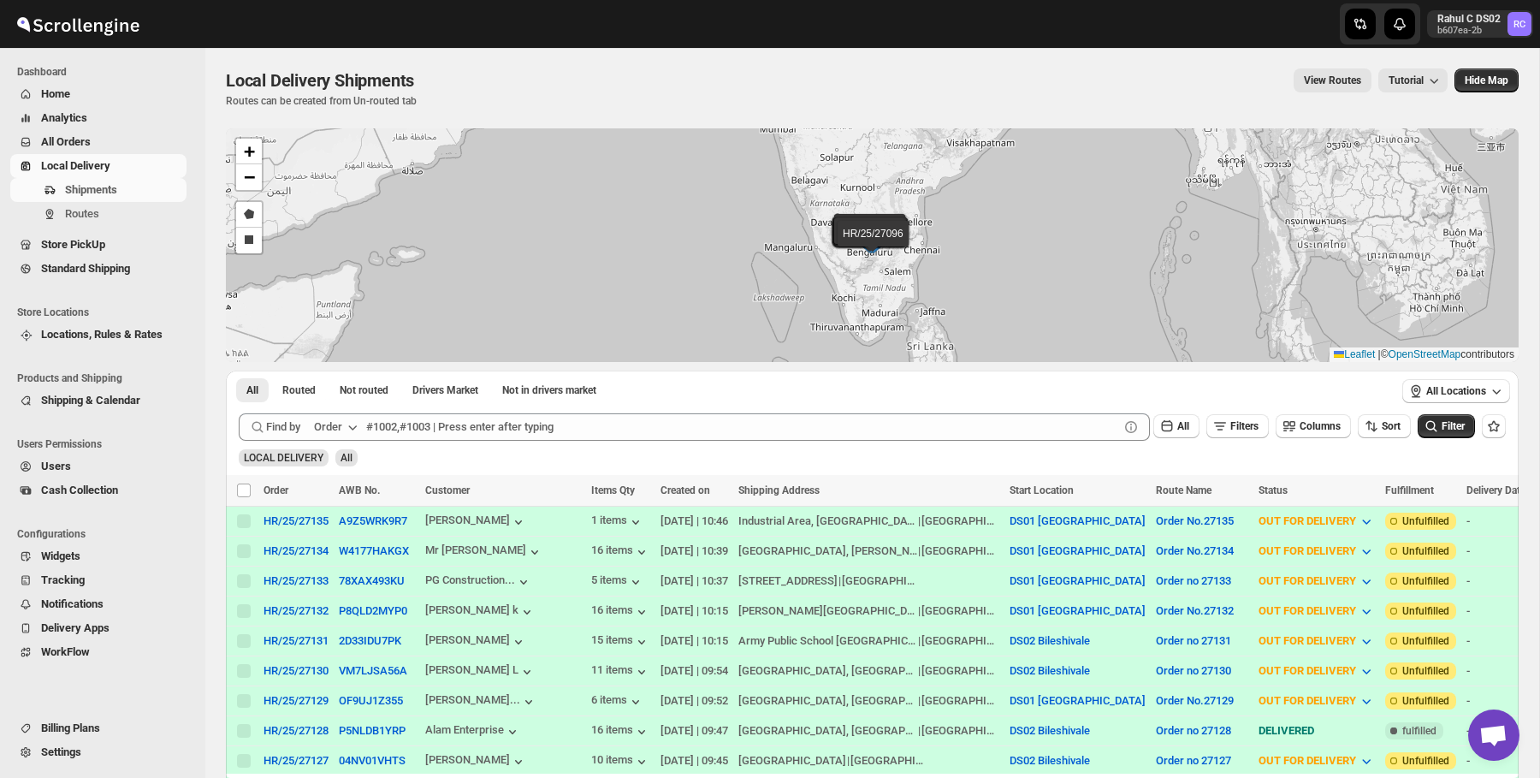
click at [443, 101] on div "Local Delivery Shipments Routes can be created from Un-routed tab View Routes T…" at bounding box center [872, 87] width 1293 height 39
click at [155, 224] on button "Routes" at bounding box center [98, 214] width 176 height 24
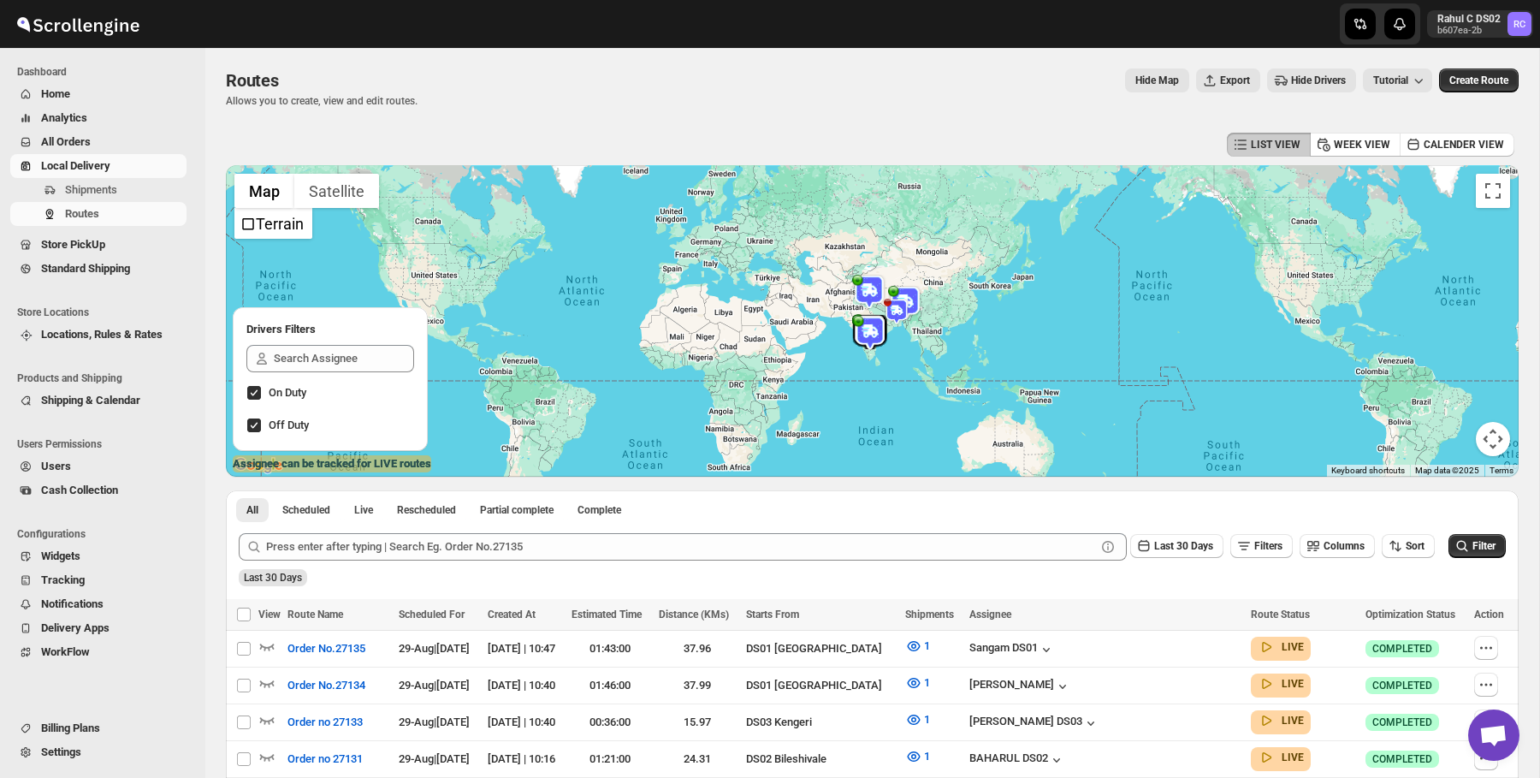
click at [462, 128] on div "Routes. This page is ready Routes Allows you to create, view and edit routes. H…" at bounding box center [872, 88] width 1293 height 80
drag, startPoint x: 462, startPoint y: 128, endPoint x: 230, endPoint y: -8, distance: 268.5
click at [230, 0] on html "Skip to content Rahul C DS02 b607ea-2b RC Dashboard Home Analytics All Orders L…" at bounding box center [770, 389] width 1540 height 778
click at [316, 78] on div "Routes" at bounding box center [322, 80] width 192 height 24
drag, startPoint x: 475, startPoint y: 151, endPoint x: 199, endPoint y: -26, distance: 327.1
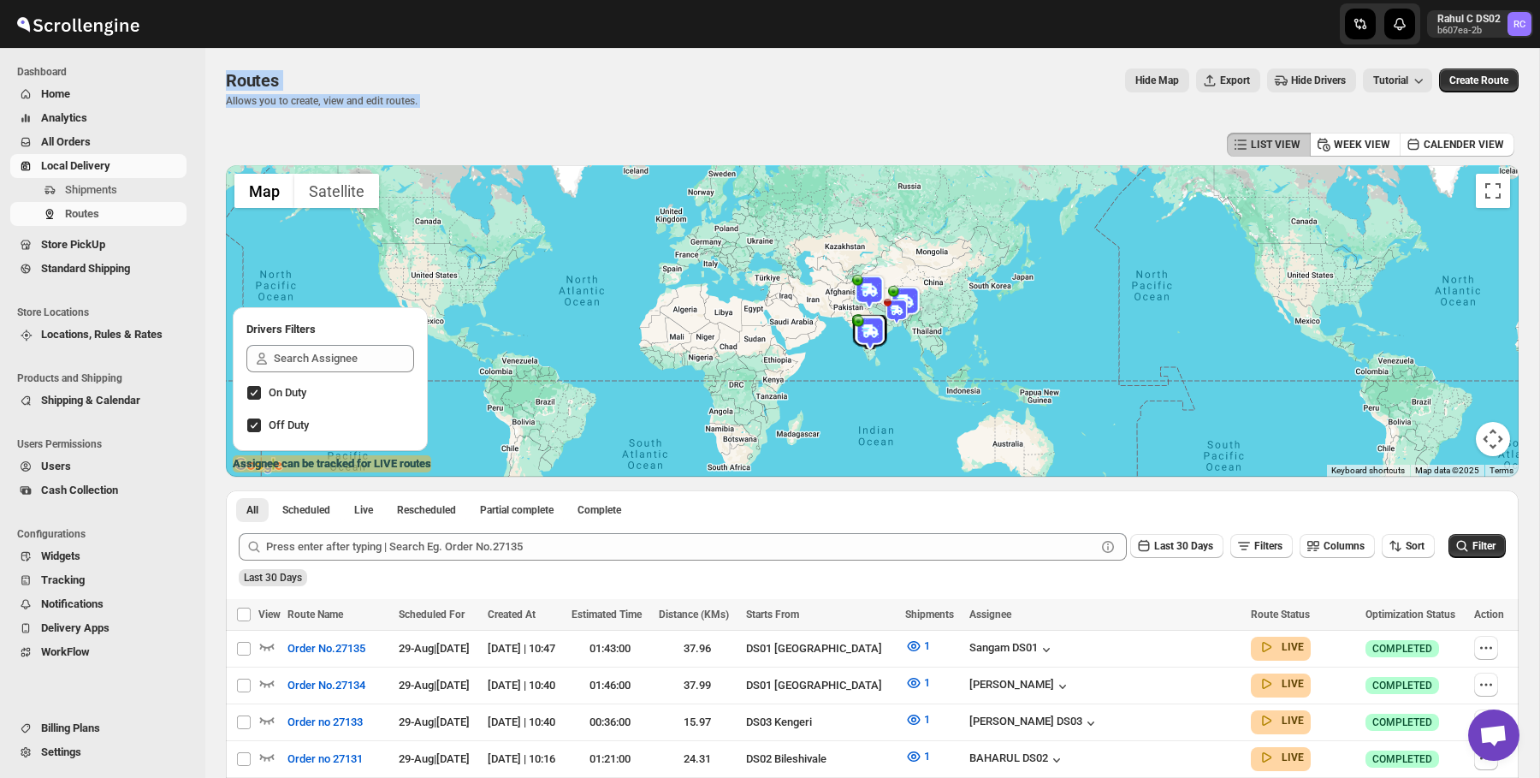
click at [199, 0] on html "Skip to content Rahul C DS02 b607ea-2b RC Dashboard Home Analytics All Orders L…" at bounding box center [770, 389] width 1540 height 778
click at [402, 98] on p "Allows you to create, view and edit routes." at bounding box center [322, 101] width 192 height 14
drag, startPoint x: 521, startPoint y: 138, endPoint x: 168, endPoint y: -67, distance: 408.4
click at [168, 0] on html "Skip to content Rahul C DS02 b607ea-2b RC Dashboard Home Analytics All Orders L…" at bounding box center [770, 389] width 1540 height 778
click at [369, 89] on div "Routes" at bounding box center [322, 80] width 192 height 24
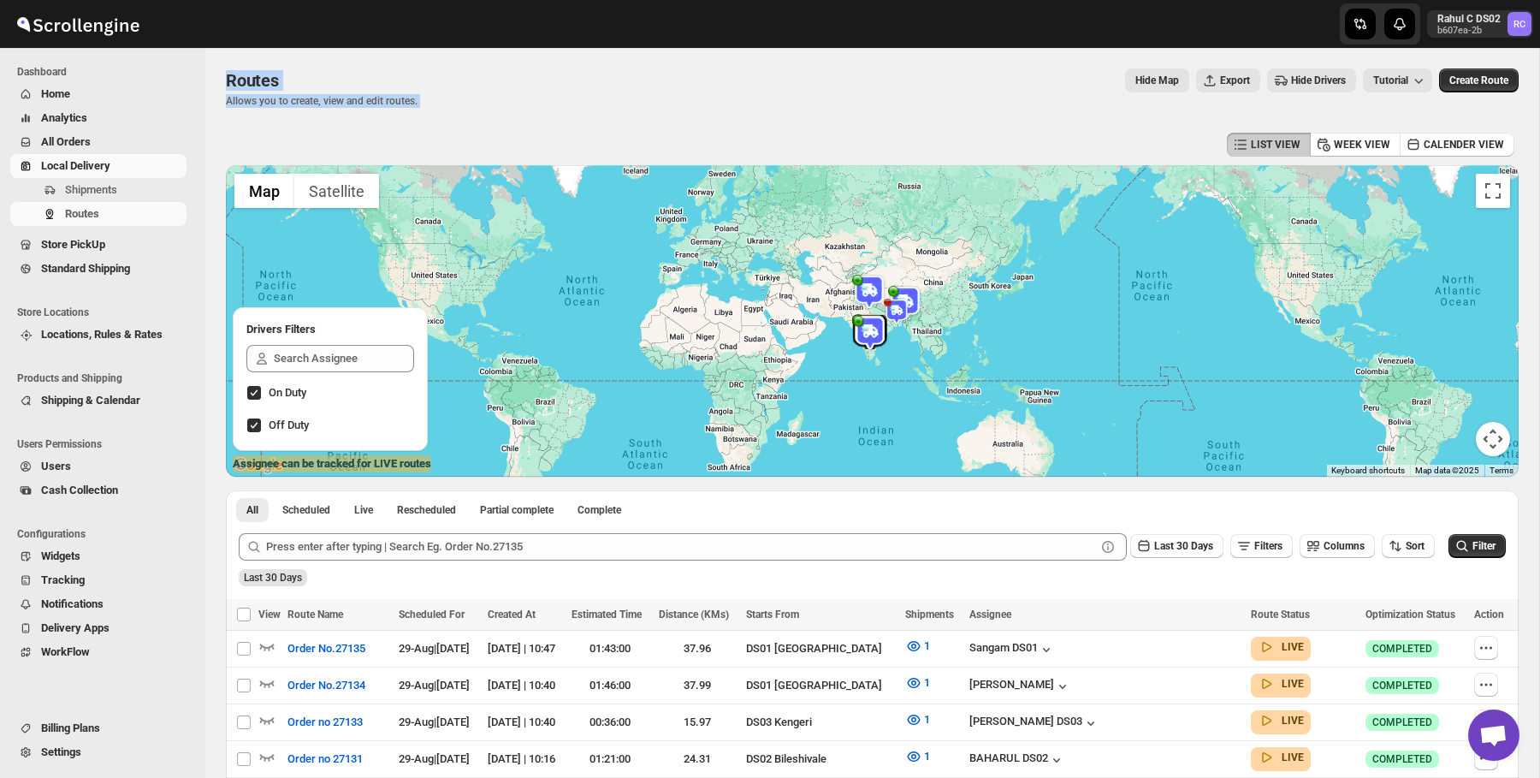
drag, startPoint x: 465, startPoint y: 145, endPoint x: 240, endPoint y: -16, distance: 276.7
click at [240, 0] on html "Skip to content Rahul C DS02 b607ea-2b RC Dashboard Home Analytics All Orders L…" at bounding box center [770, 389] width 1540 height 778
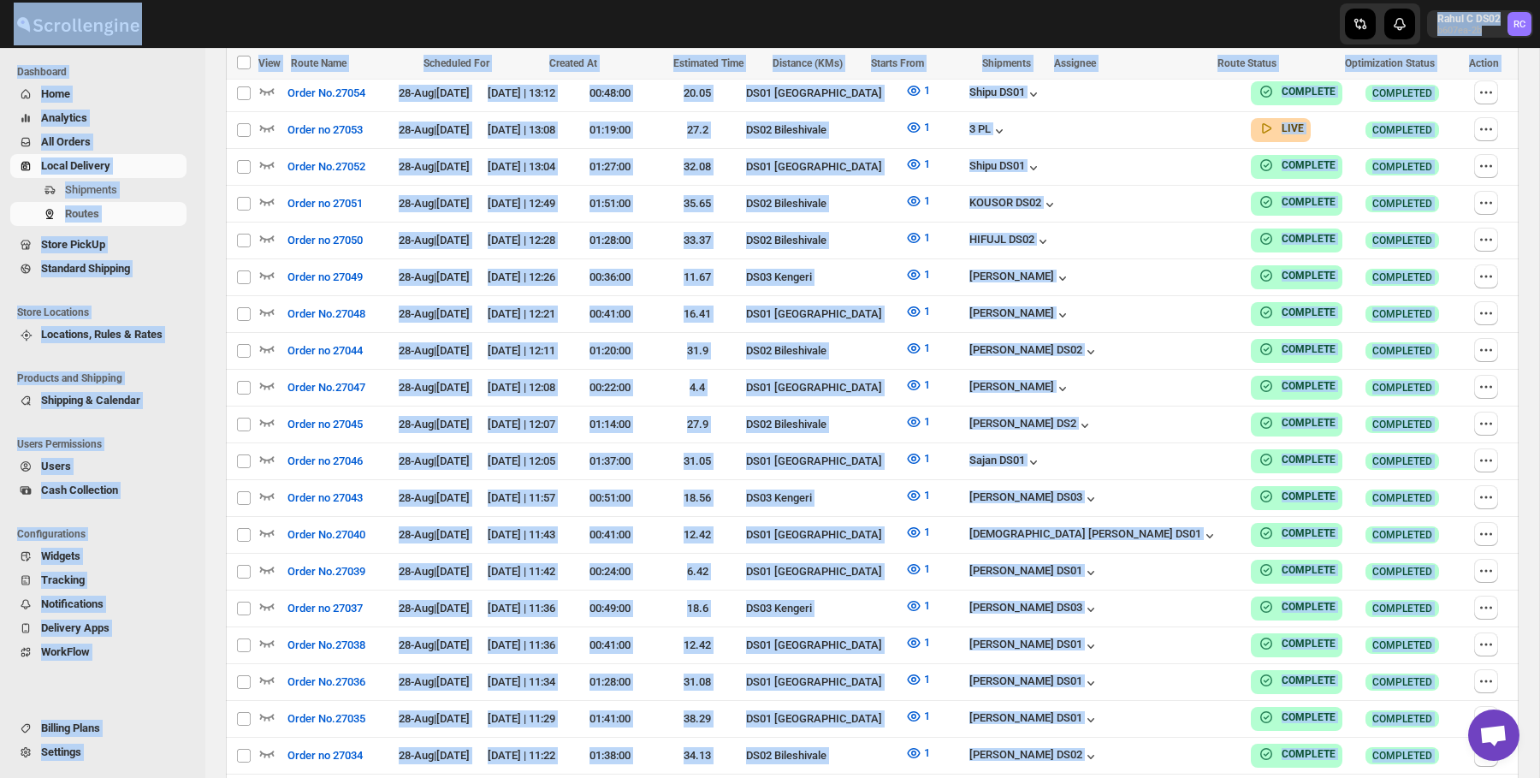
scroll to position [3187, 0]
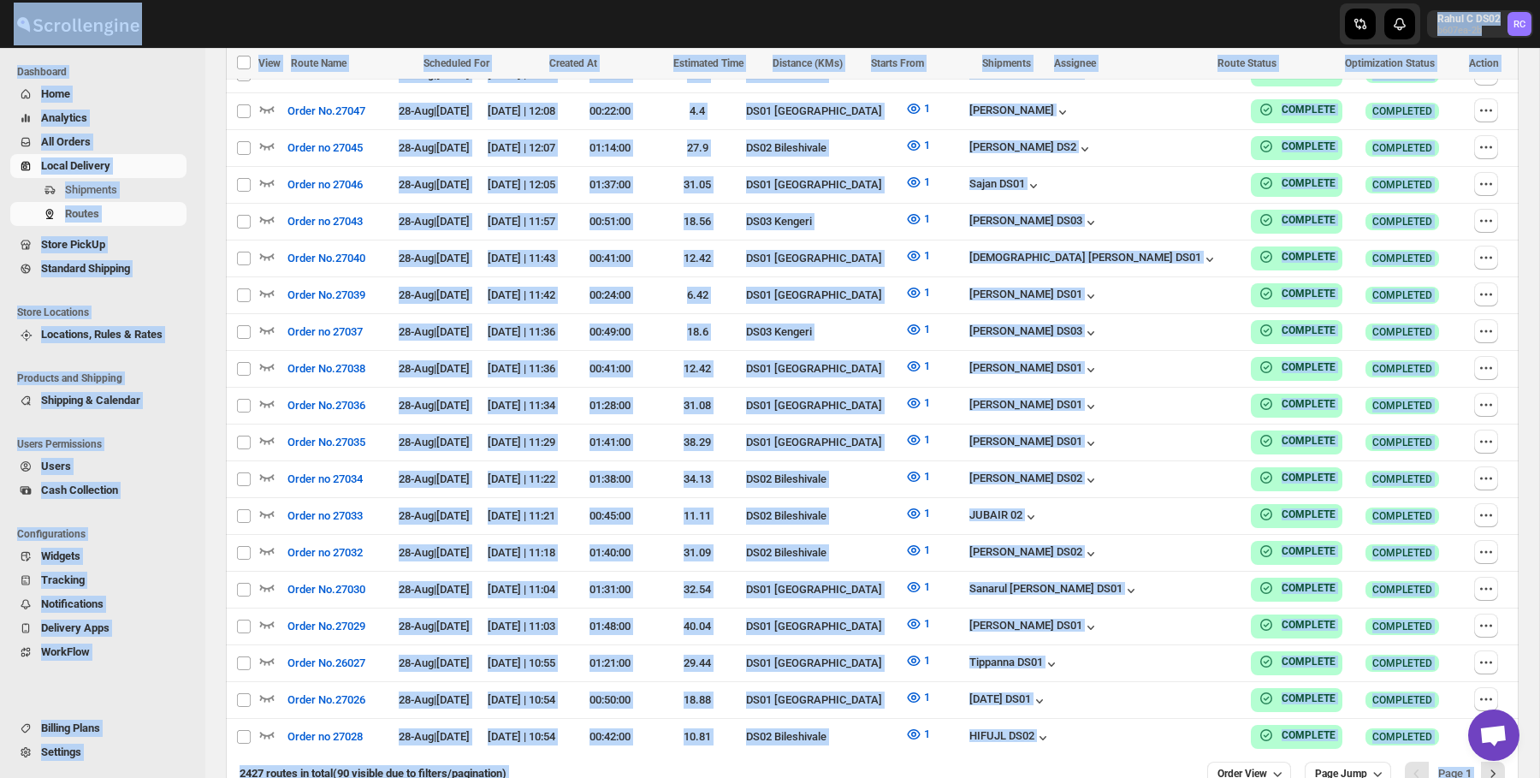
drag, startPoint x: 163, startPoint y: 23, endPoint x: 1191, endPoint y: 835, distance: 1310.0
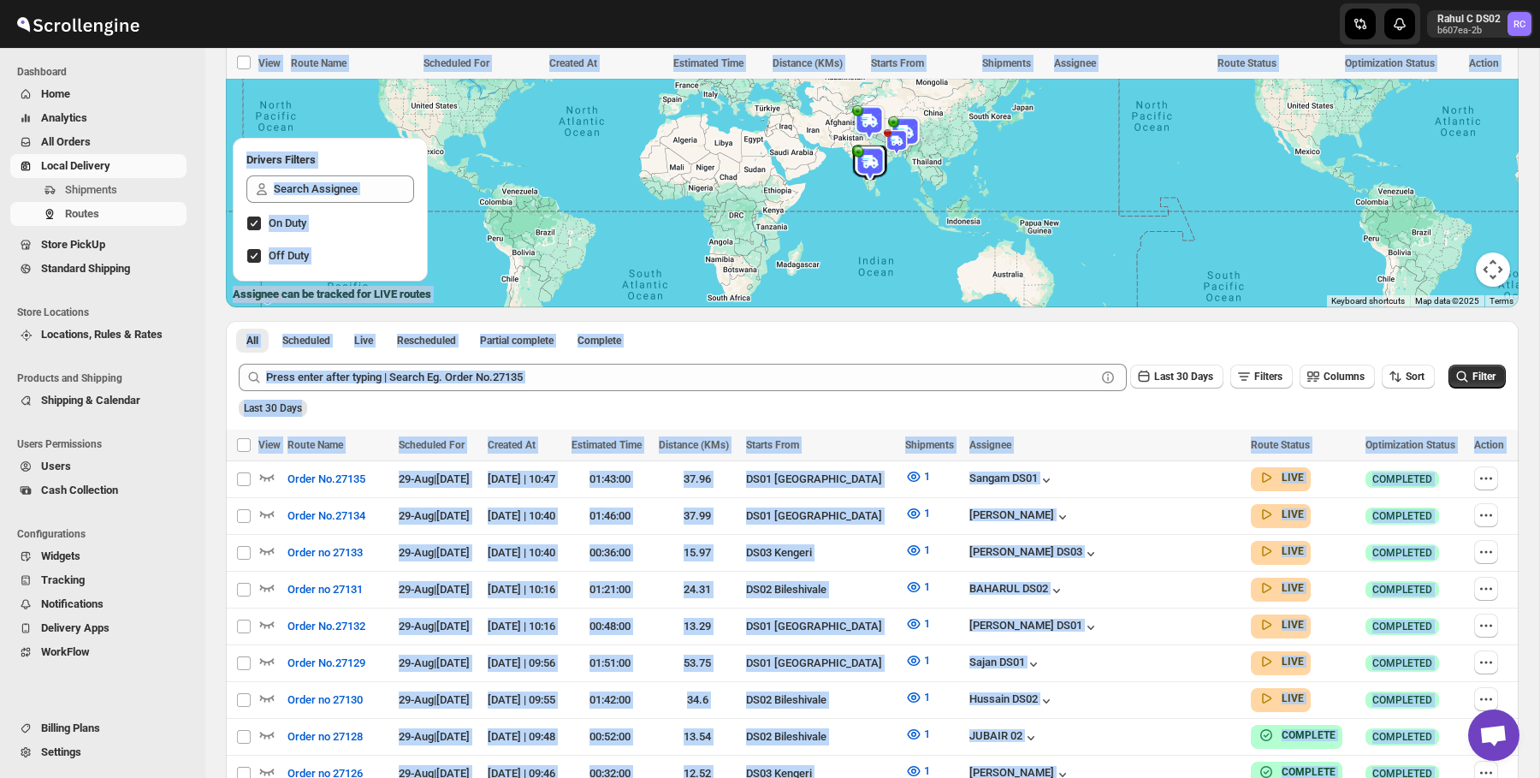
scroll to position [0, 0]
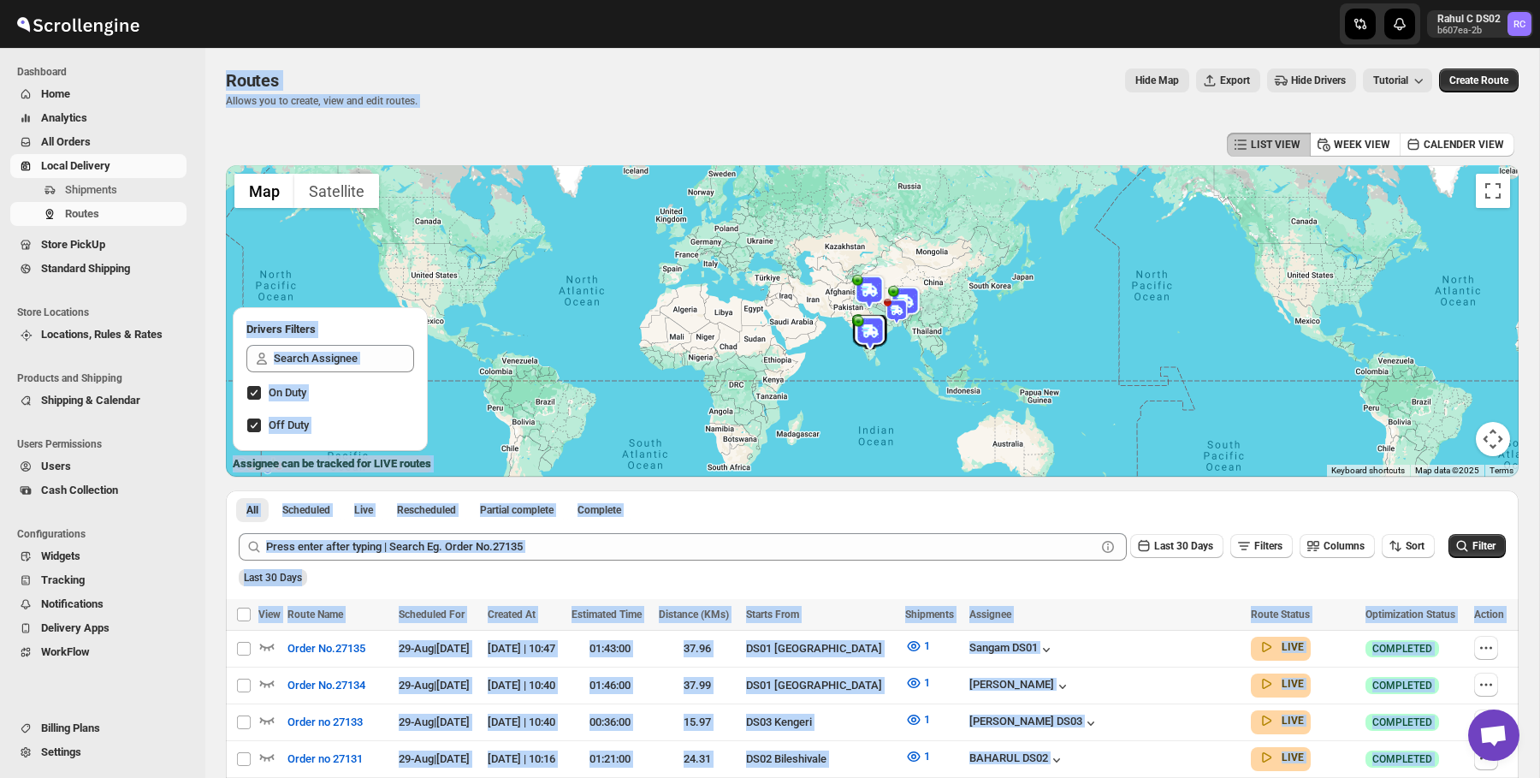
drag, startPoint x: 1285, startPoint y: 759, endPoint x: 0, endPoint y: -118, distance: 1555.5
click at [0, 0] on html "Skip to content Rahul C DS02 b607ea-2b RC Dashboard Home Analytics All Orders L…" at bounding box center [770, 389] width 1540 height 778
click at [113, 33] on img at bounding box center [78, 24] width 128 height 43
click at [301, 60] on div "Routes. This page is ready Routes Allows you to create, view and edit routes. H…" at bounding box center [872, 88] width 1293 height 80
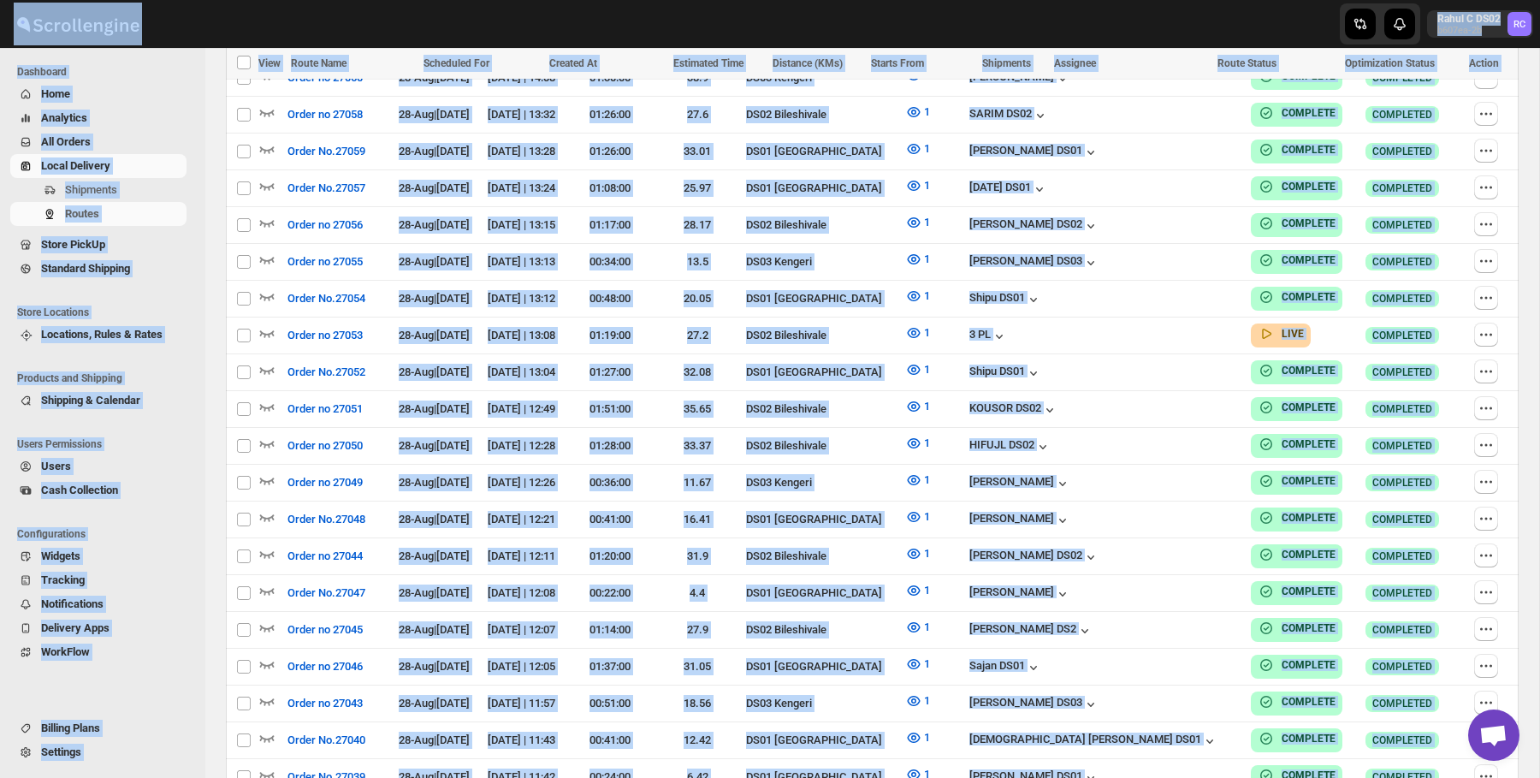
scroll to position [3187, 0]
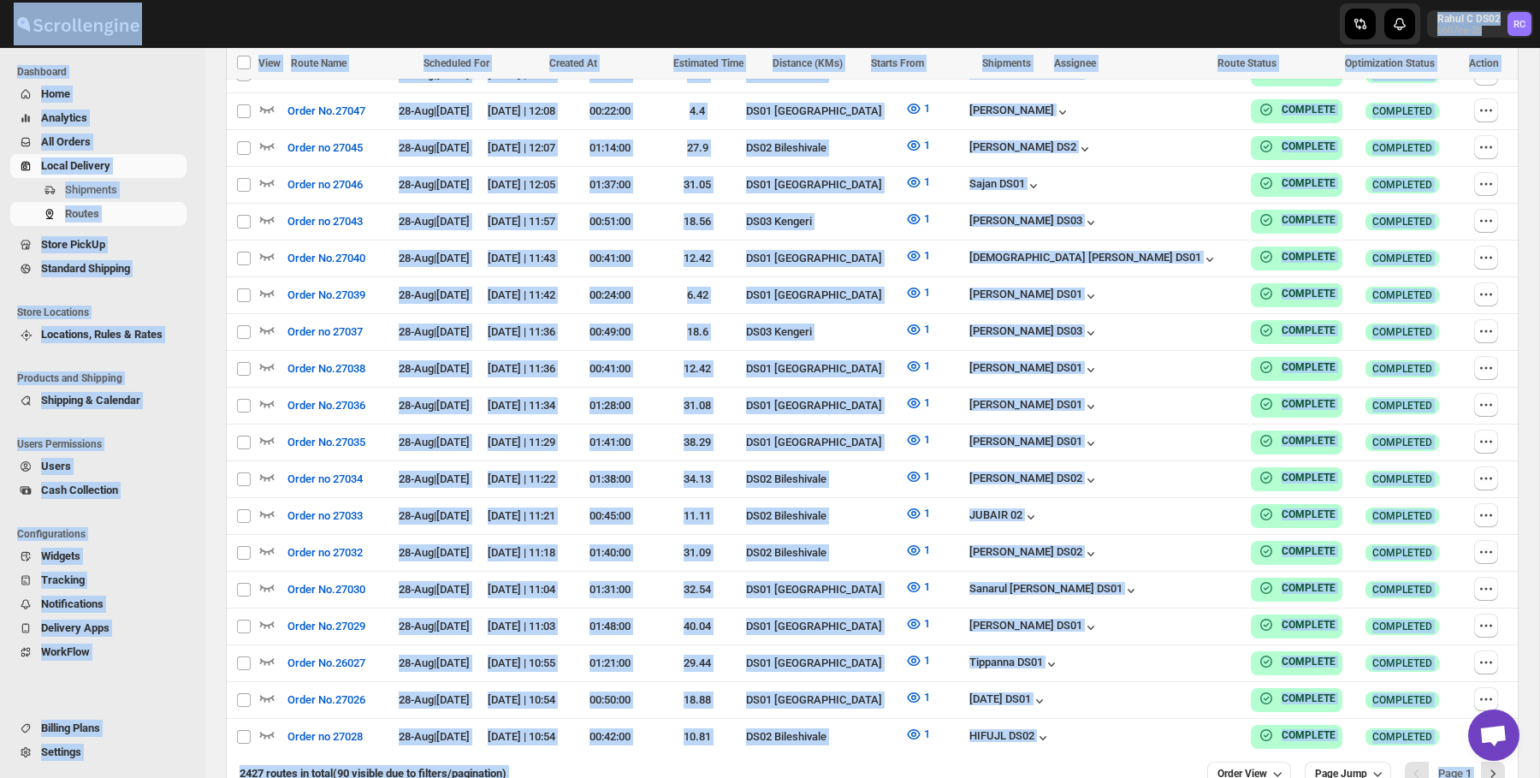
drag, startPoint x: 224, startPoint y: 39, endPoint x: 1096, endPoint y: 747, distance: 1123.7
drag, startPoint x: 1096, startPoint y: 747, endPoint x: 0, endPoint y: 26, distance: 1312.4
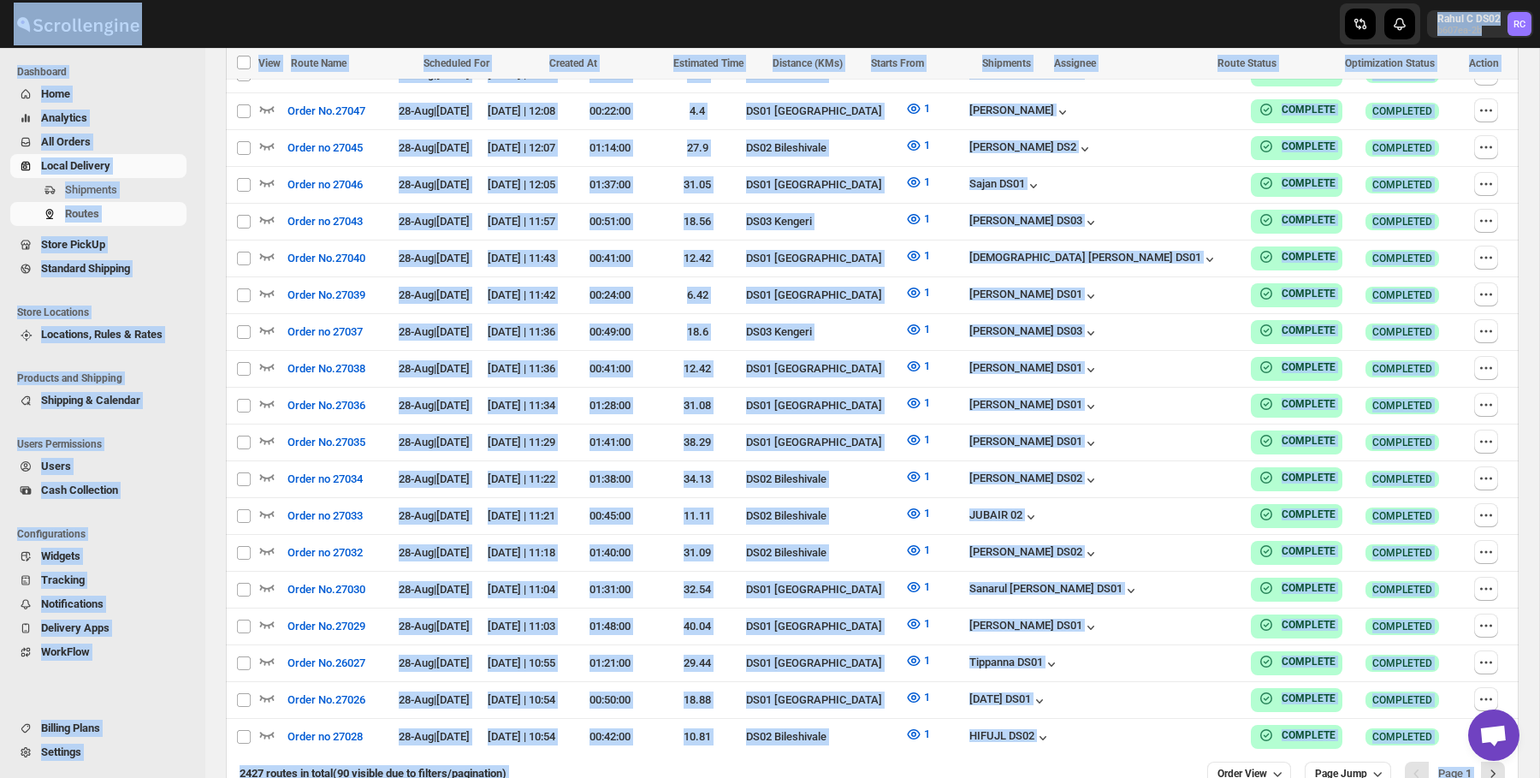
click at [252, 51] on div "Select all Routes" at bounding box center [242, 63] width 33 height 31
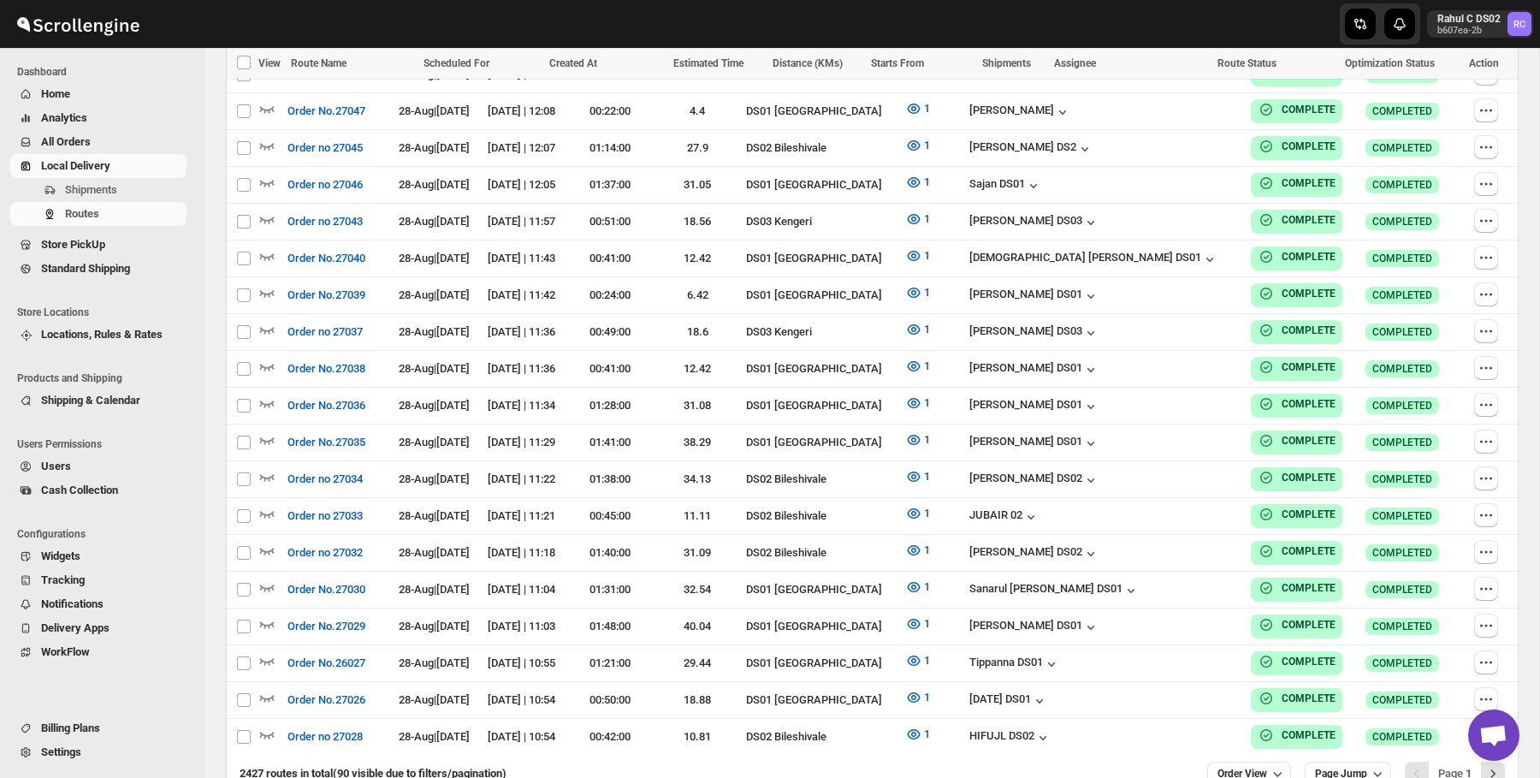
click at [443, 39] on div at bounding box center [282, 24] width 565 height 43
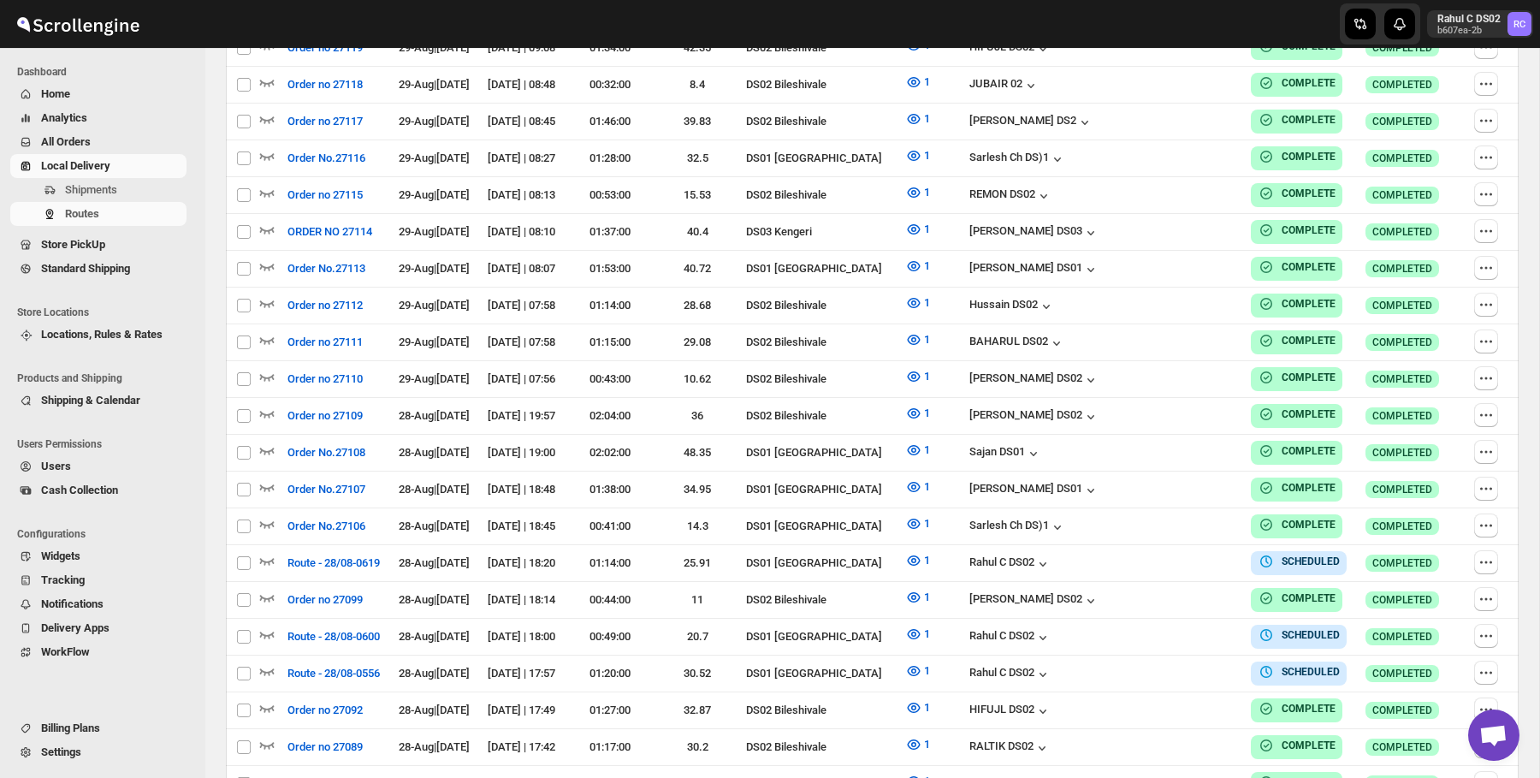
scroll to position [0, 0]
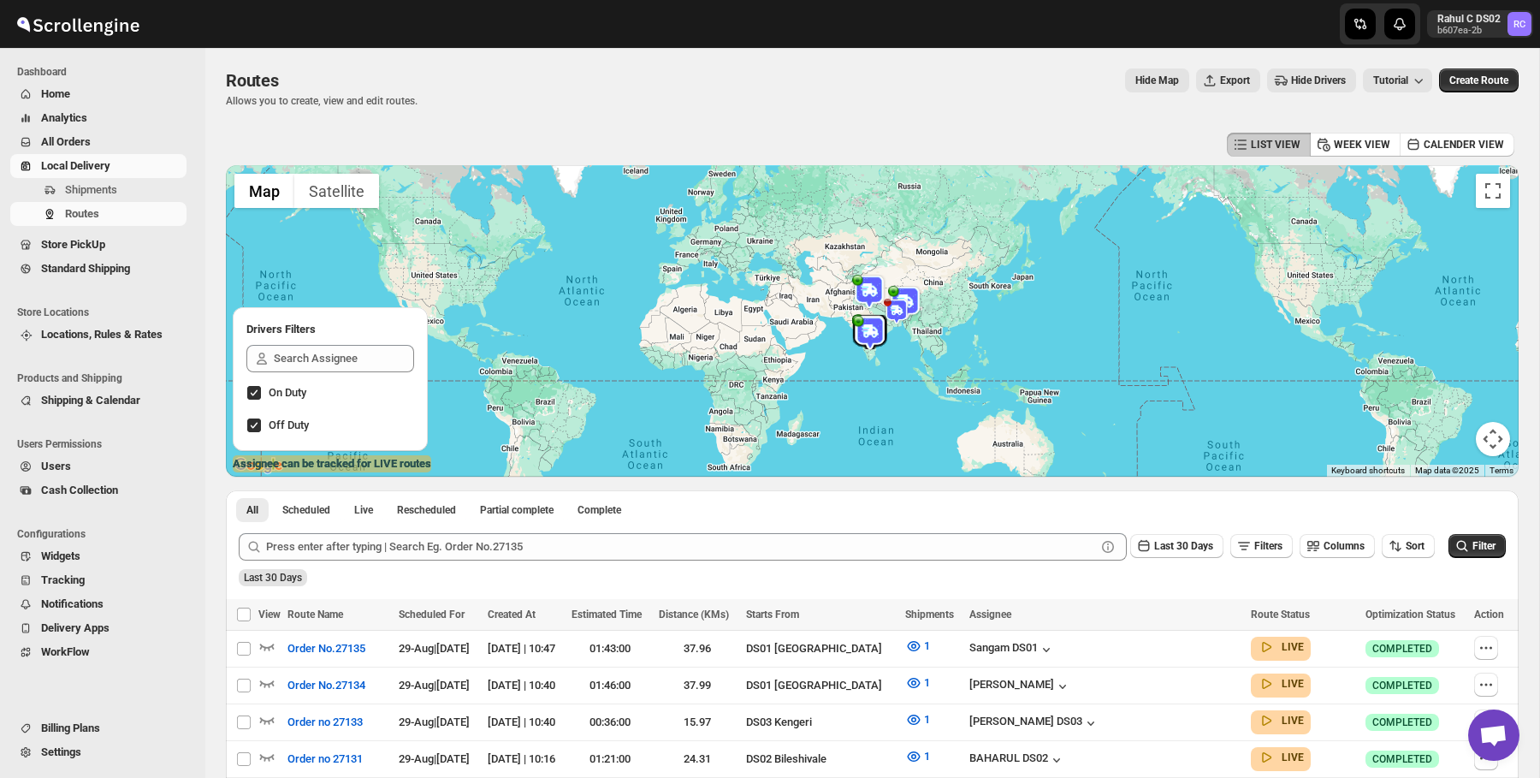
click at [396, 116] on div "Routes. This page is ready Routes Allows you to create, view and edit routes. H…" at bounding box center [872, 88] width 1293 height 80
drag, startPoint x: 396, startPoint y: 116, endPoint x: 113, endPoint y: -21, distance: 314.3
click at [113, 0] on html "Skip to content Rahul C DS02 b607ea-2b RC Dashboard Home Analytics All Orders L…" at bounding box center [770, 389] width 1540 height 778
click at [479, 185] on div at bounding box center [872, 321] width 1293 height 312
click at [509, 136] on div "LIST VIEW WEEK VIEW CALENDER VIEW" at bounding box center [872, 144] width 1293 height 33
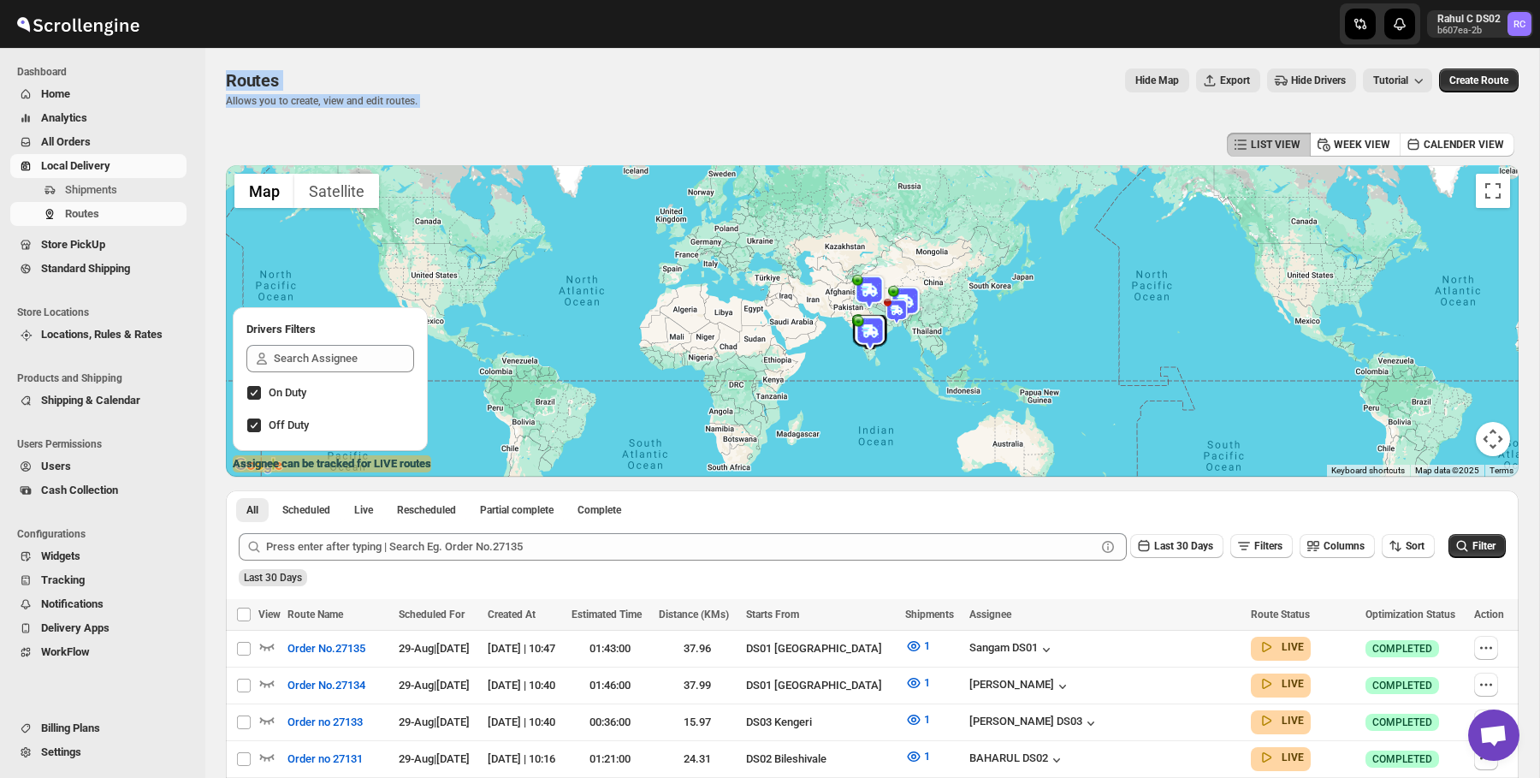
drag, startPoint x: 509, startPoint y: 136, endPoint x: 123, endPoint y: -7, distance: 411.6
click at [123, 0] on html "Skip to content Rahul C DS02 b607ea-2b RC Dashboard Home Analytics All Orders L…" at bounding box center [770, 389] width 1540 height 778
click at [450, 95] on div "Routes Allows you to create, view and edit routes. Hide Map Export Hide Drivers…" at bounding box center [872, 87] width 1293 height 39
click at [85, 733] on span "Billing Plans" at bounding box center [70, 727] width 59 height 13
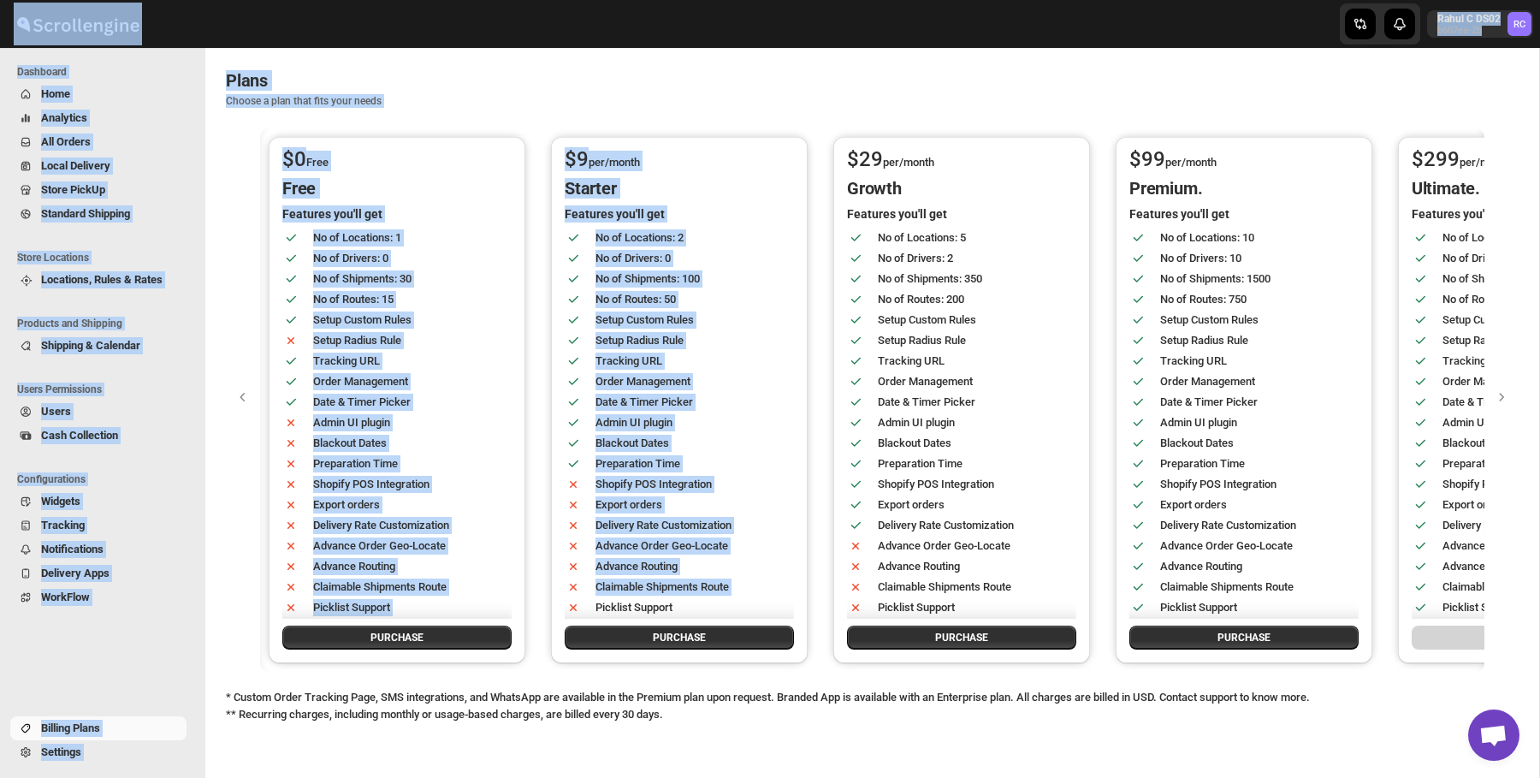
drag, startPoint x: 179, startPoint y: 9, endPoint x: 612, endPoint y: 584, distance: 719.9
click at [612, 584] on div "Skip to content Rahul C DS02 b607ea-2b RC Dashboard Home Analytics All Orders L…" at bounding box center [770, 413] width 1540 height 826
